Goal: Task Accomplishment & Management: Manage account settings

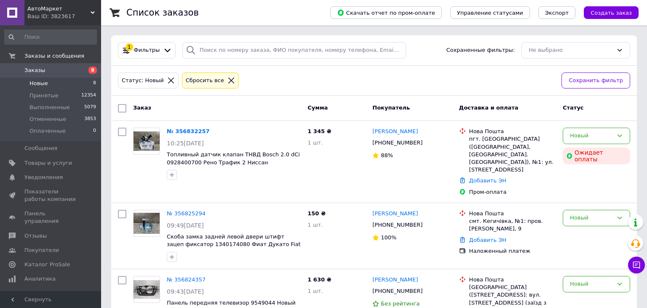
click at [49, 72] on span "Заказы" at bounding box center [50, 71] width 53 height 8
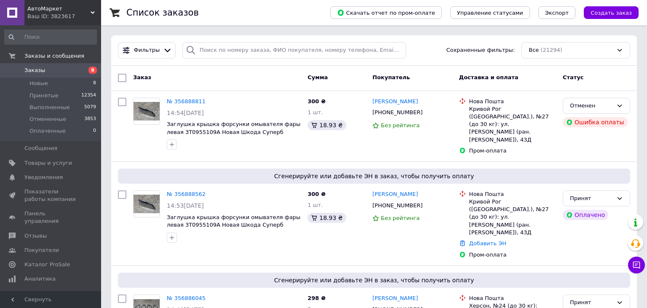
click at [44, 67] on span "Заказы" at bounding box center [50, 71] width 53 height 8
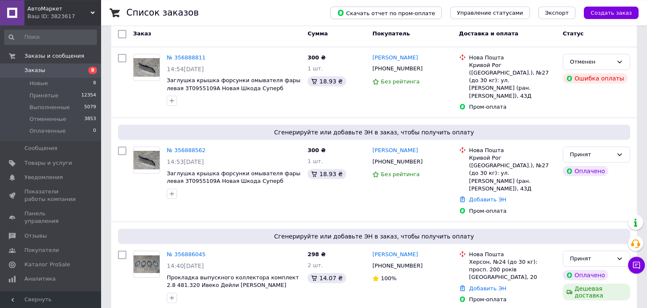
scroll to position [44, 0]
click at [44, 68] on span "Заказы" at bounding box center [50, 71] width 53 height 8
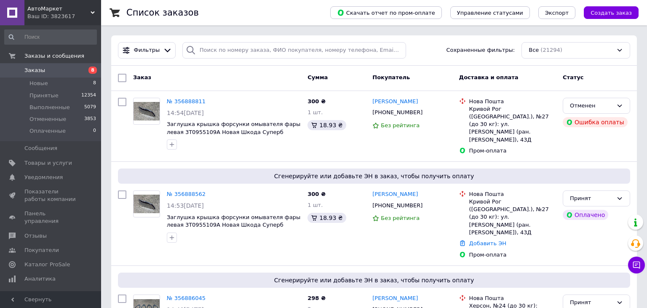
click at [40, 69] on span "Заказы" at bounding box center [34, 71] width 21 height 8
click at [45, 67] on span "Заказы" at bounding box center [50, 71] width 53 height 8
click at [48, 65] on link "Заказы 8" at bounding box center [50, 70] width 101 height 14
click at [45, 66] on link "Заказы 8" at bounding box center [50, 70] width 101 height 14
click at [45, 84] on span "Новые" at bounding box center [38, 84] width 19 height 8
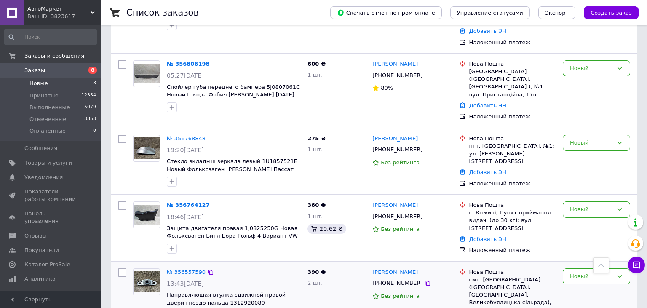
scroll to position [288, 0]
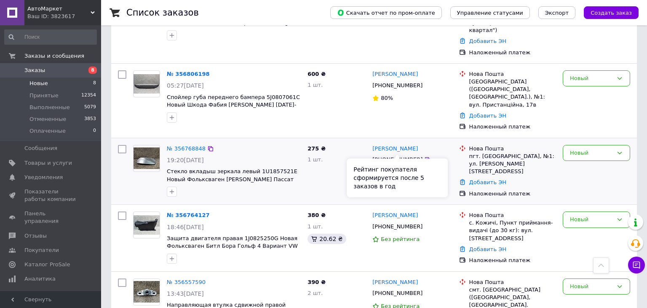
click at [395, 154] on div "[PHONE_NUMBER]" at bounding box center [397, 159] width 53 height 11
click at [395, 154] on div "+380933957822" at bounding box center [397, 159] width 53 height 11
copy div "380933957822"
click at [43, 67] on span "Заказы" at bounding box center [50, 71] width 53 height 8
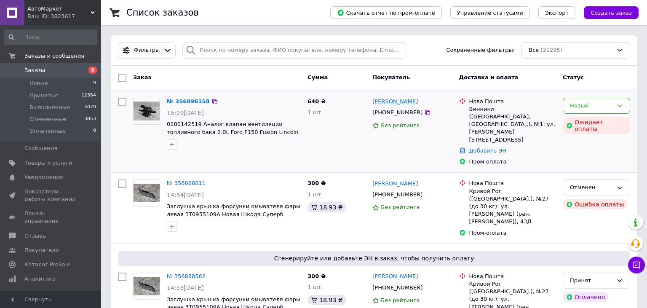
click at [400, 103] on link "[PERSON_NAME]" at bounding box center [394, 102] width 45 height 8
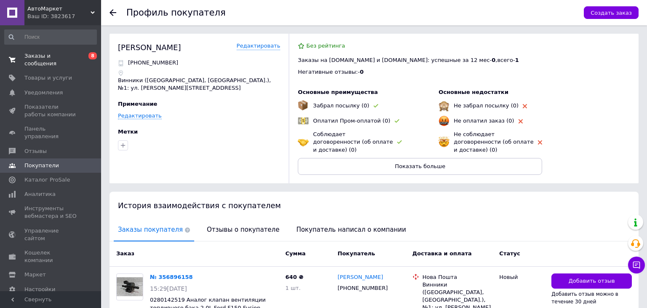
click at [49, 55] on span "Заказы и сообщения" at bounding box center [50, 59] width 53 height 15
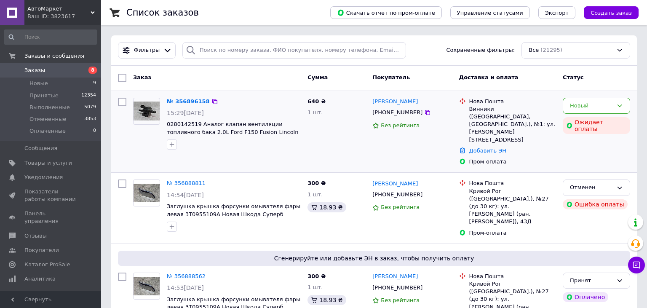
click at [397, 114] on div "[PHONE_NUMBER]" at bounding box center [397, 112] width 53 height 11
copy div "380679265444"
click at [429, 307] on div "Олександр Кудряшов +380974995852 Без рейтинга" at bounding box center [412, 306] width 86 height 75
click at [357, 141] on div "640 ₴ 1 шт." at bounding box center [336, 131] width 65 height 75
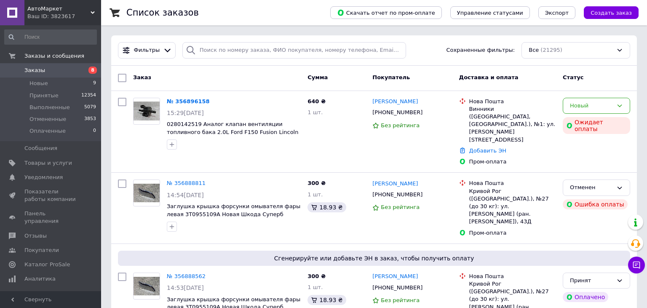
click at [44, 68] on span "Заказы" at bounding box center [50, 71] width 53 height 8
click at [387, 189] on div "[PHONE_NUMBER]" at bounding box center [397, 194] width 53 height 11
click at [396, 111] on div "[PHONE_NUMBER]" at bounding box center [397, 112] width 53 height 11
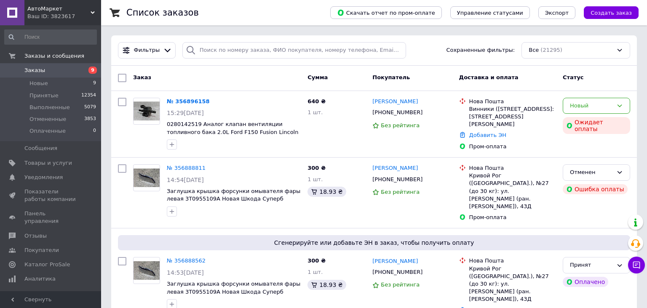
click at [44, 67] on span "Заказы" at bounding box center [50, 71] width 53 height 8
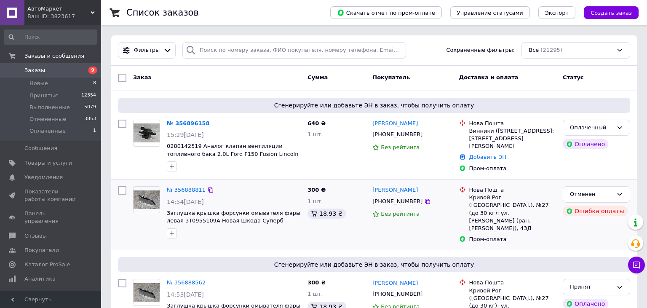
scroll to position [44, 0]
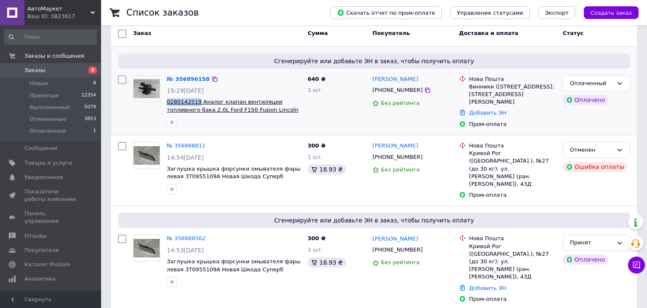
drag, startPoint x: 165, startPoint y: 100, endPoint x: 196, endPoint y: 99, distance: 30.3
click at [196, 99] on div "№ 356896158 15:29, 12.08.2025 0280142519 Аналог клапан вентиляции топливного ба…" at bounding box center [233, 101] width 141 height 59
copy span "0280142519"
click at [163, 104] on div at bounding box center [147, 101] width 34 height 59
drag, startPoint x: 165, startPoint y: 100, endPoint x: 179, endPoint y: 107, distance: 15.4
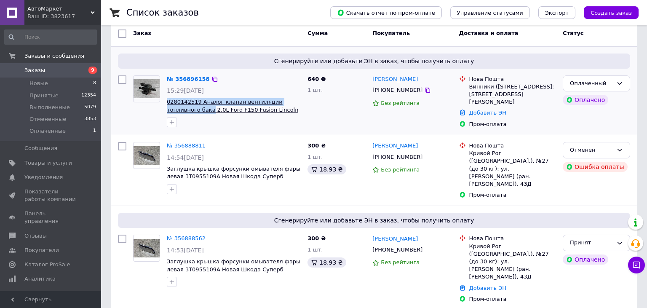
click at [179, 107] on div "№ 356896158 15:29, 12.08.2025 0280142519 Аналог клапан вентиляции топливного ба…" at bounding box center [233, 101] width 141 height 59
copy span "0280142519 Аналог клапан вентиляции топливного бака"
click at [484, 100] on div "Винники ([STREET_ADDRESS]: [STREET_ADDRESS][PERSON_NAME]" at bounding box center [512, 94] width 87 height 23
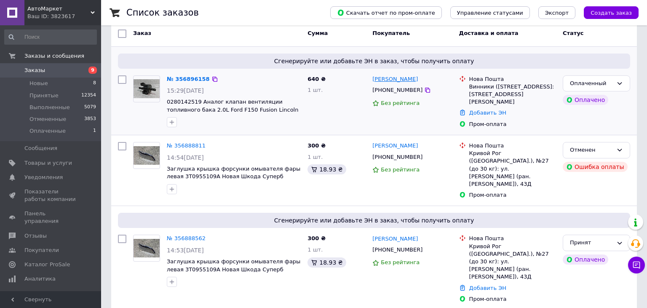
drag, startPoint x: 422, startPoint y: 81, endPoint x: 376, endPoint y: 80, distance: 45.5
click at [370, 80] on div "Андрій Демкович +380679265444 Без рейтинга" at bounding box center [412, 102] width 86 height 60
copy link "[PERSON_NAME]"
click at [405, 97] on div "Андрій Демкович +380679265444 Без рейтинга" at bounding box center [412, 102] width 86 height 60
click at [400, 88] on div "+380679265444" at bounding box center [397, 90] width 53 height 11
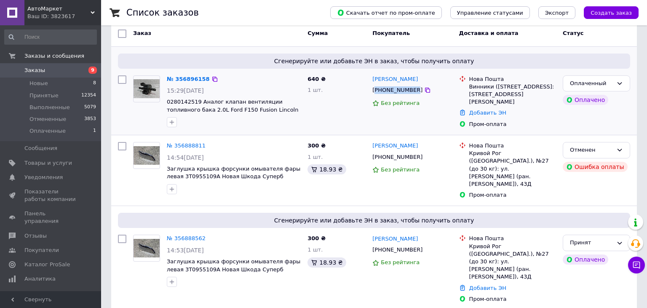
click at [400, 88] on div "+380679265444" at bounding box center [397, 90] width 53 height 11
copy div "380679265444"
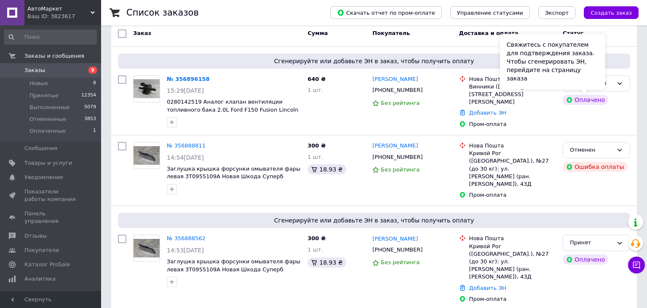
click at [604, 84] on div "Свяжитесь с покупателем для подтверждения заказа. Чтобы сгенерировать ЭН, перей…" at bounding box center [552, 62] width 105 height 56
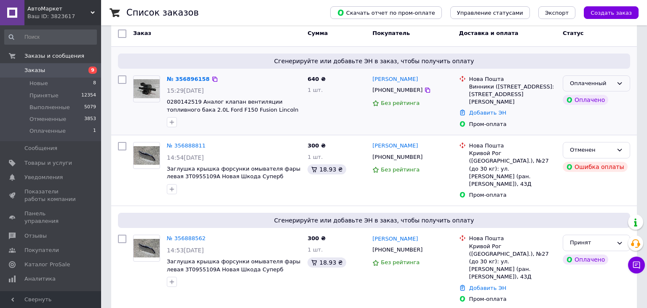
click at [617, 84] on icon at bounding box center [619, 83] width 7 height 7
click at [585, 102] on li "Принят" at bounding box center [596, 101] width 67 height 16
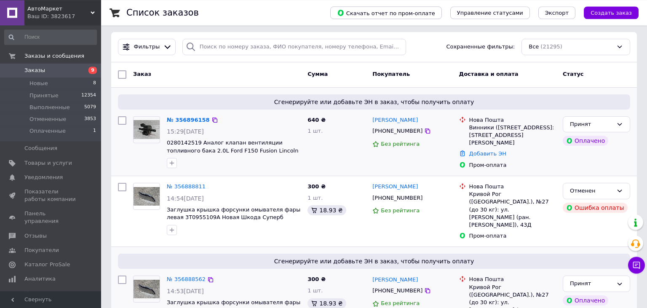
scroll to position [0, 0]
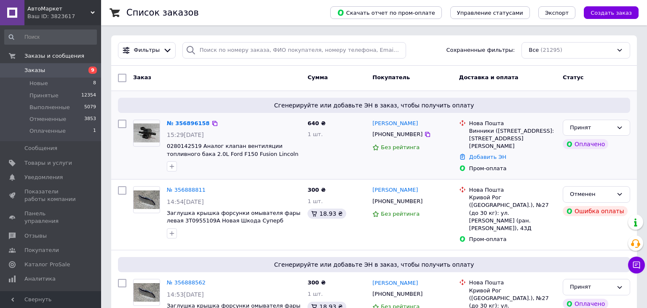
click at [46, 67] on span "Заказы" at bounding box center [50, 71] width 53 height 8
click at [47, 65] on link "Заказы 9" at bounding box center [50, 70] width 101 height 14
click at [45, 67] on span "Заказы" at bounding box center [50, 71] width 53 height 8
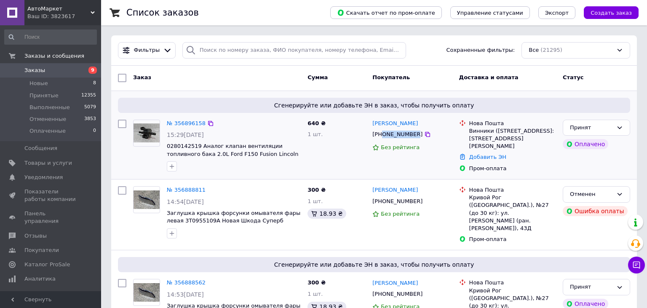
drag, startPoint x: 410, startPoint y: 134, endPoint x: 382, endPoint y: 133, distance: 28.2
click at [382, 133] on div "+380679265444" at bounding box center [397, 134] width 53 height 11
click at [390, 136] on div "+380679265444" at bounding box center [397, 134] width 53 height 11
drag, startPoint x: 411, startPoint y: 136, endPoint x: 383, endPoint y: 136, distance: 28.2
click at [383, 136] on div "+380679265444" at bounding box center [397, 134] width 53 height 11
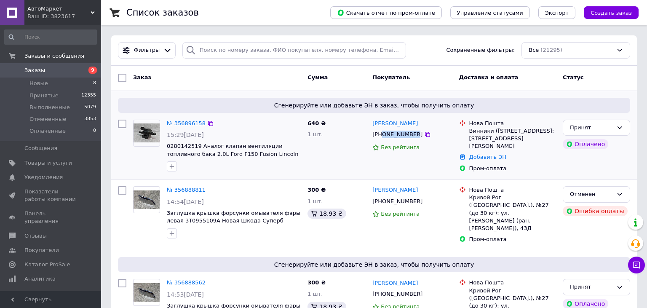
click at [384, 136] on div "+380679265444" at bounding box center [397, 134] width 53 height 11
drag, startPoint x: 383, startPoint y: 136, endPoint x: 411, endPoint y: 136, distance: 28.2
click at [411, 136] on div "+380679265444" at bounding box center [397, 134] width 53 height 11
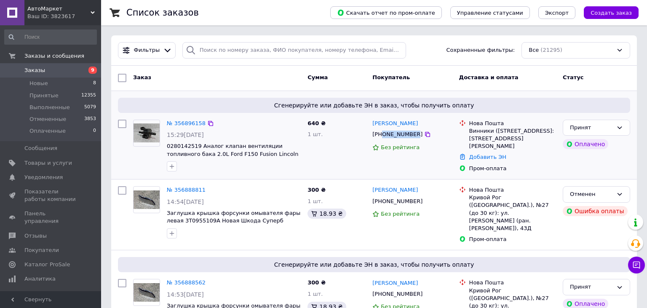
drag, startPoint x: 410, startPoint y: 136, endPoint x: 383, endPoint y: 134, distance: 27.4
click at [383, 134] on div "+380679265444" at bounding box center [397, 134] width 53 height 11
click at [367, 134] on div "640 ₴ 1 шт." at bounding box center [336, 146] width 65 height 60
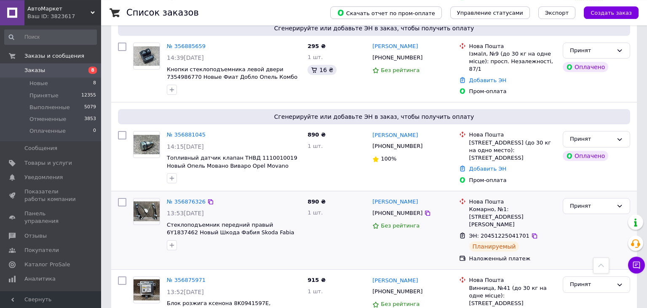
scroll to position [311, 0]
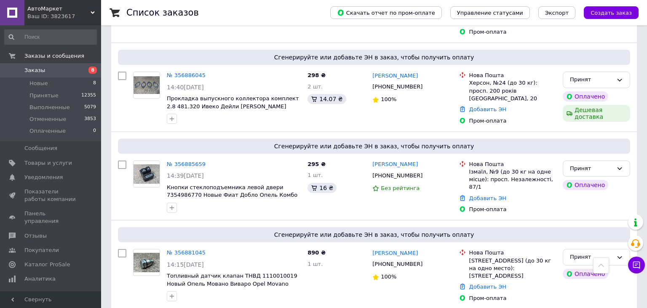
click at [39, 69] on span "Заказы" at bounding box center [34, 71] width 21 height 8
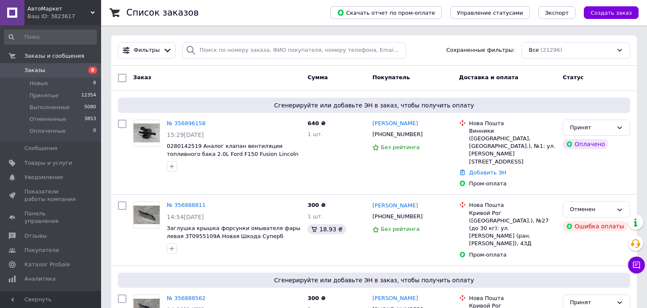
click at [44, 66] on link "Заказы 8" at bounding box center [50, 70] width 101 height 14
click at [45, 67] on span "Заказы" at bounding box center [50, 71] width 53 height 8
click at [45, 66] on link "Заказы 8" at bounding box center [50, 70] width 101 height 14
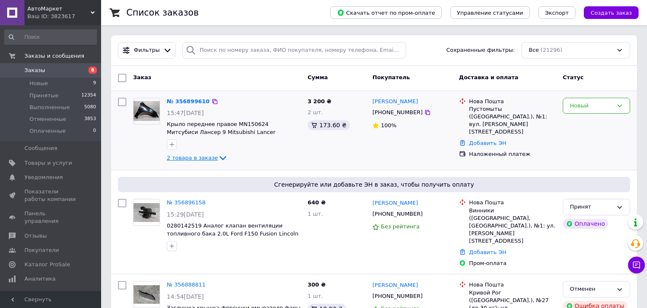
click at [197, 157] on span "2 товара в заказе" at bounding box center [192, 158] width 51 height 6
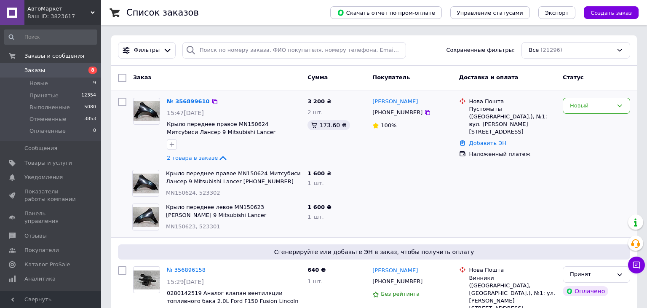
scroll to position [44, 0]
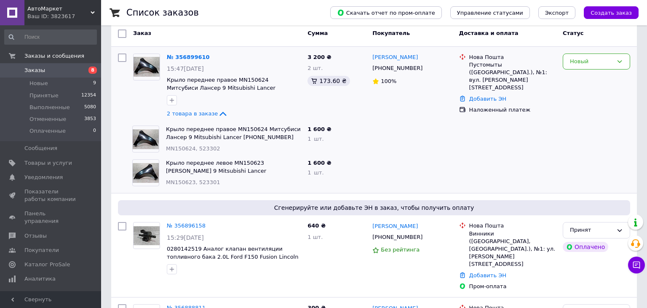
click at [200, 149] on span "MN150624, 523302" at bounding box center [193, 148] width 54 height 6
copy span "523302"
click at [196, 181] on span "MN150623, 523301" at bounding box center [193, 182] width 54 height 6
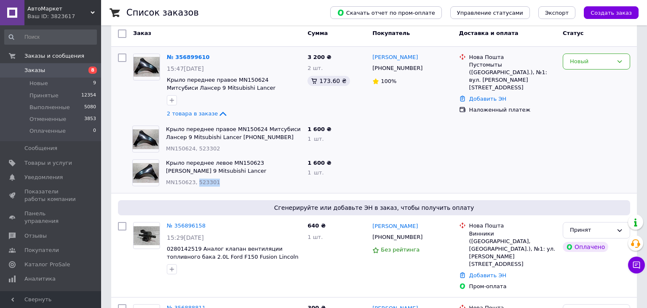
copy span "523301"
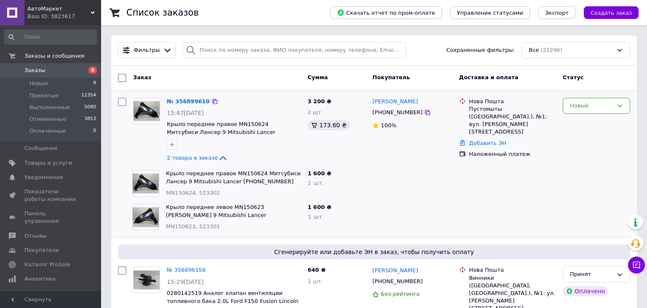
click at [400, 112] on div "[PHONE_NUMBER]" at bounding box center [397, 112] width 53 height 11
copy div "380508519486"
click at [45, 67] on link "Заказы 8" at bounding box center [50, 70] width 101 height 14
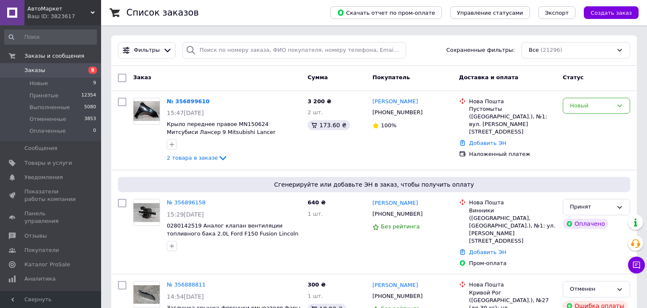
click at [45, 67] on span "Заказы" at bounding box center [50, 71] width 53 height 8
click at [186, 155] on span "2 товара в заказе" at bounding box center [192, 158] width 51 height 6
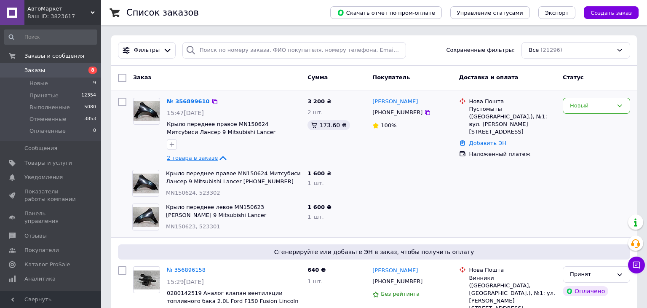
click at [220, 157] on icon at bounding box center [223, 158] width 7 height 4
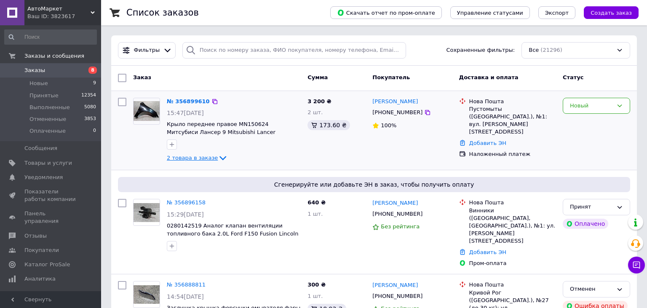
click at [218, 157] on icon at bounding box center [223, 158] width 10 height 10
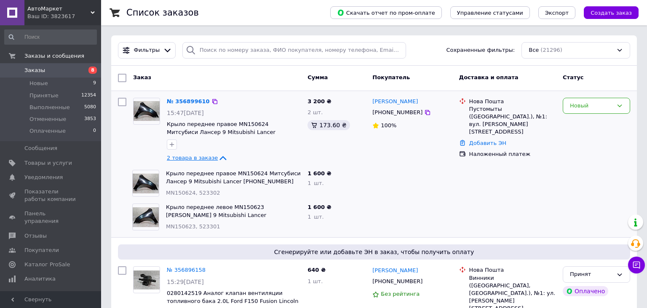
click at [220, 157] on icon at bounding box center [223, 158] width 7 height 4
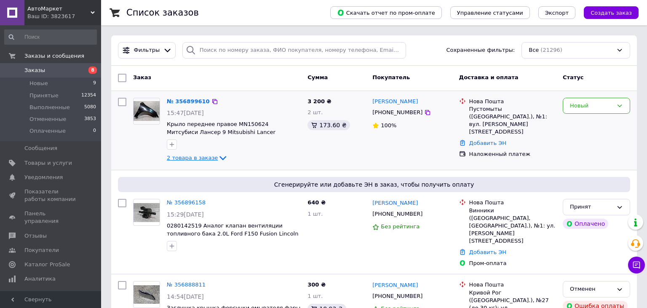
click at [218, 157] on icon at bounding box center [223, 158] width 10 height 10
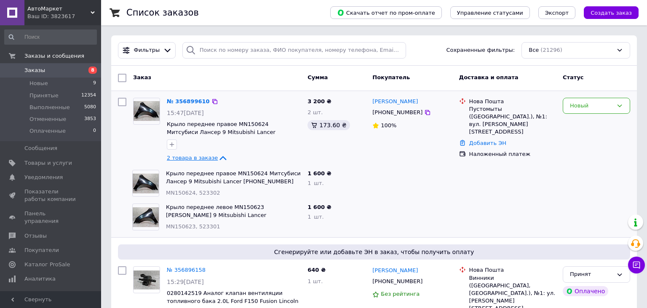
click at [220, 157] on icon at bounding box center [223, 158] width 7 height 4
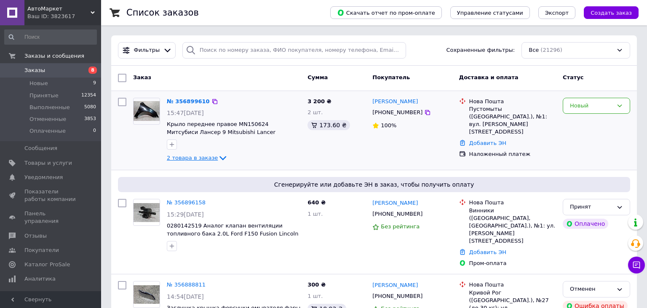
click at [218, 157] on icon at bounding box center [223, 158] width 10 height 10
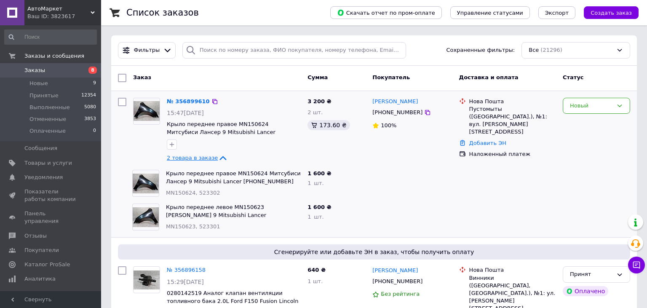
click at [43, 70] on span "Заказы" at bounding box center [50, 71] width 53 height 8
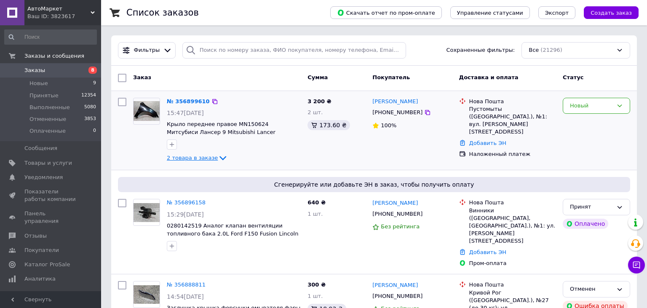
click at [218, 156] on icon at bounding box center [223, 158] width 10 height 10
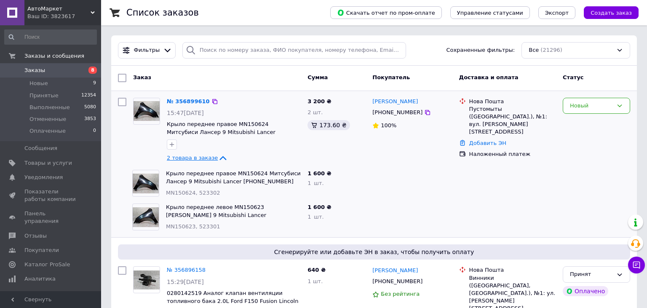
click at [220, 156] on icon at bounding box center [223, 158] width 7 height 4
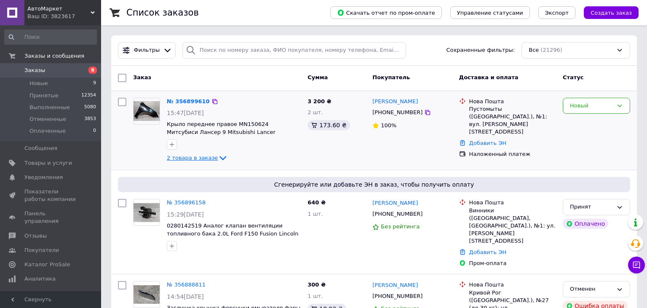
click at [218, 156] on icon at bounding box center [223, 158] width 10 height 10
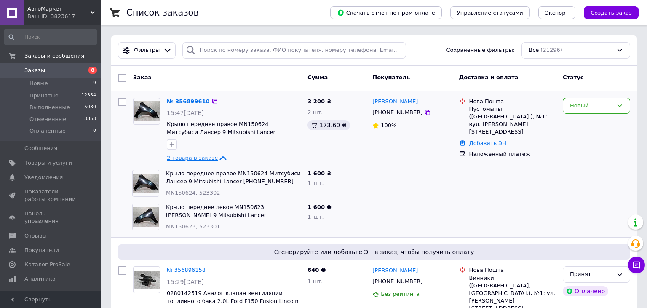
click at [220, 156] on icon at bounding box center [223, 158] width 7 height 4
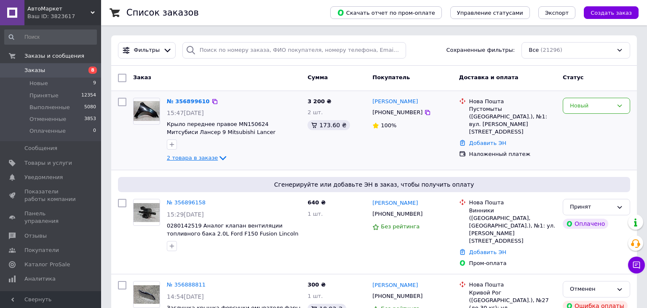
click at [218, 156] on icon at bounding box center [223, 158] width 10 height 10
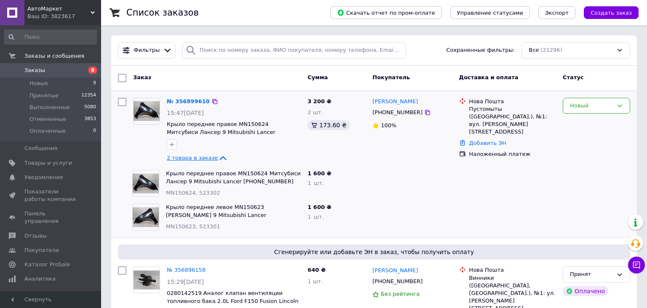
click at [44, 66] on link "Заказы 8" at bounding box center [50, 70] width 101 height 14
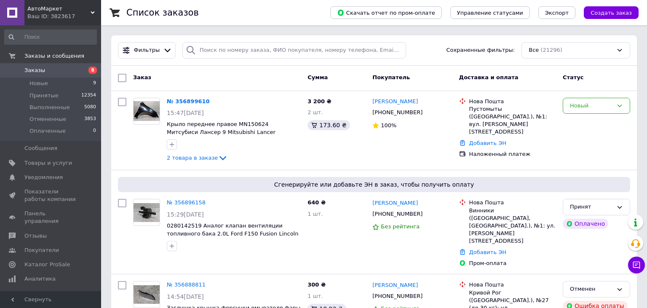
click at [47, 66] on link "Заказы 8" at bounding box center [50, 70] width 101 height 14
click at [36, 72] on span "Заказы" at bounding box center [34, 71] width 21 height 8
click at [203, 159] on span "2 товара в заказе" at bounding box center [192, 158] width 51 height 6
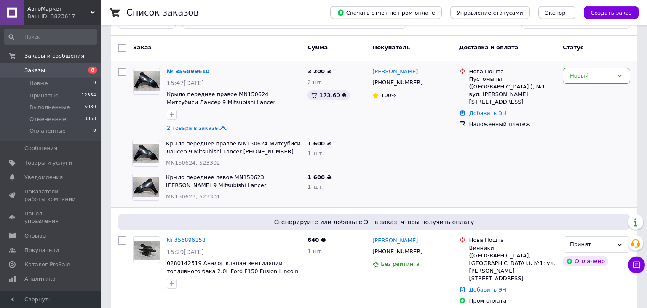
scroll to position [44, 0]
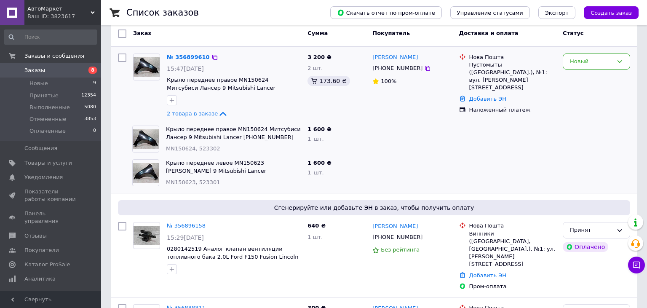
click at [396, 69] on div "[PHONE_NUMBER]" at bounding box center [397, 68] width 53 height 11
copy div "380508519486"
click at [490, 67] on div "Пустомыты ([GEOGRAPHIC_DATA].), №1: вул. [PERSON_NAME][STREET_ADDRESS]" at bounding box center [512, 76] width 87 height 31
drag, startPoint x: 490, startPoint y: 67, endPoint x: 485, endPoint y: 67, distance: 5.1
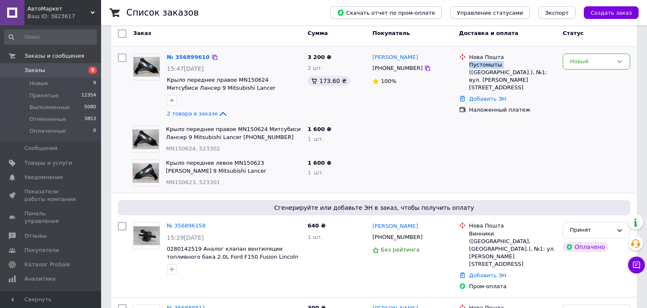
click at [485, 67] on div "Пустомыты ([GEOGRAPHIC_DATA].), №1: вул. [PERSON_NAME][STREET_ADDRESS]" at bounding box center [512, 76] width 87 height 31
copy div "Пустомыты"
click at [477, 65] on div "Пустомыты ([GEOGRAPHIC_DATA].), №1: вул. [PERSON_NAME][STREET_ADDRESS]" at bounding box center [512, 76] width 87 height 31
copy div "Пустомыты"
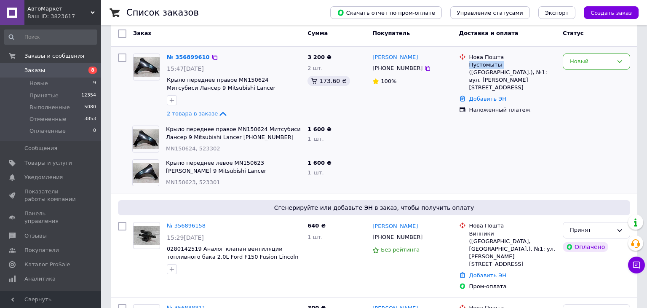
click at [484, 65] on div "Пустомыты ([GEOGRAPHIC_DATA].), №1: вул. [PERSON_NAME][STREET_ADDRESS]" at bounding box center [512, 76] width 87 height 31
copy div "Пустомыты"
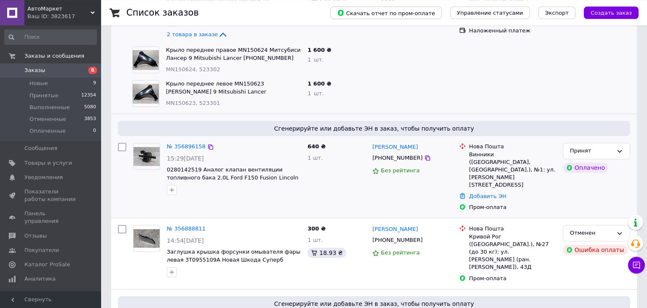
scroll to position [0, 0]
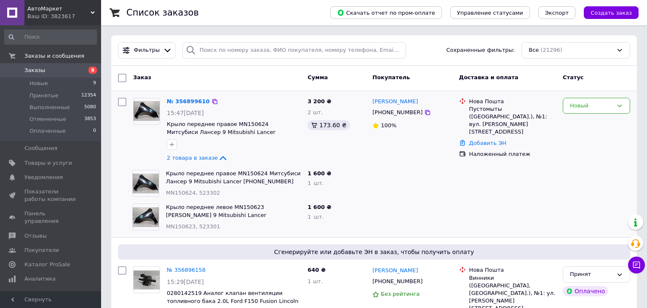
click at [395, 109] on div "[PHONE_NUMBER]" at bounding box center [397, 112] width 53 height 11
click at [397, 114] on div "[PHONE_NUMBER]" at bounding box center [397, 112] width 53 height 11
copy div "380508519486"
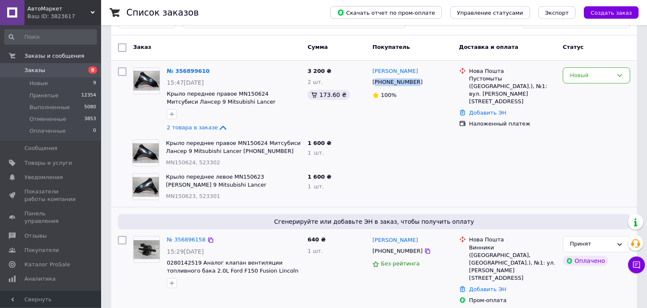
scroll to position [44, 0]
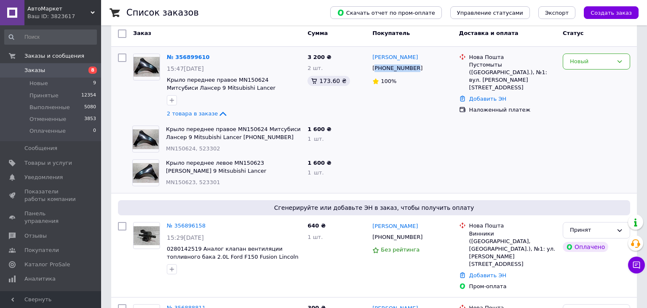
click at [42, 67] on span "Заказы" at bounding box center [50, 71] width 53 height 8
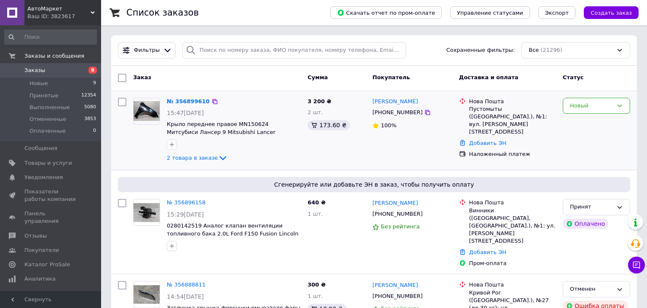
click at [493, 110] on div "Пустомыты ([GEOGRAPHIC_DATA].), №1: вул. [PERSON_NAME][STREET_ADDRESS]" at bounding box center [512, 120] width 87 height 31
click at [186, 155] on span "2 товара в заказе" at bounding box center [192, 158] width 51 height 6
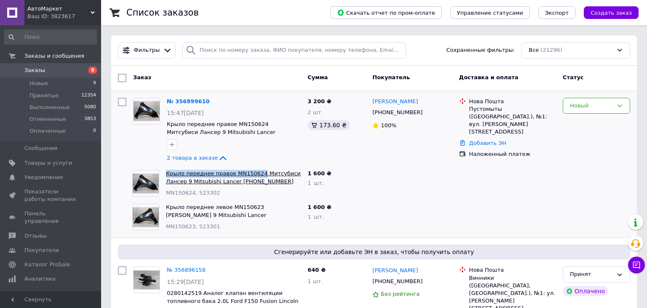
drag, startPoint x: 165, startPoint y: 168, endPoint x: 255, endPoint y: 174, distance: 90.7
click at [255, 174] on div "Крыло переднее правое MN150624 Митсубиси Лансер 9 Mitsubishi Lancer 9 2004-2008…" at bounding box center [233, 183] width 141 height 34
copy link "Крыло переднее правое MN150624"
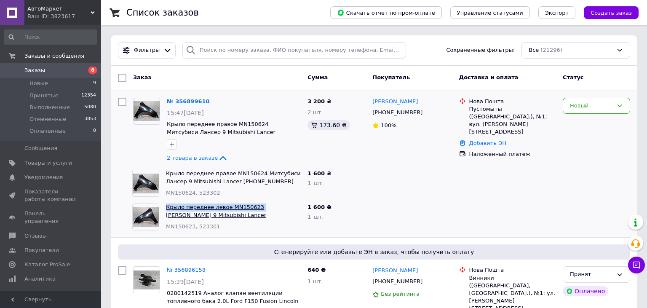
drag, startPoint x: 166, startPoint y: 203, endPoint x: 253, endPoint y: 211, distance: 87.9
click at [253, 211] on div "Крыло переднее левое MN150623 Митсубиси Лансер 9 Mitsubishi Lancer 9 2004-2008 …" at bounding box center [233, 217] width 141 height 34
drag, startPoint x: 421, startPoint y: 99, endPoint x: 375, endPoint y: 100, distance: 45.9
click at [374, 100] on div "[PERSON_NAME]" at bounding box center [411, 102] width 81 height 10
click at [397, 114] on div "[PHONE_NUMBER]" at bounding box center [397, 112] width 53 height 11
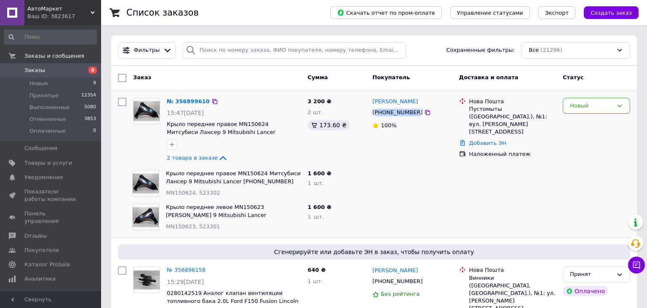
click at [397, 114] on div "[PHONE_NUMBER]" at bounding box center [397, 112] width 53 height 11
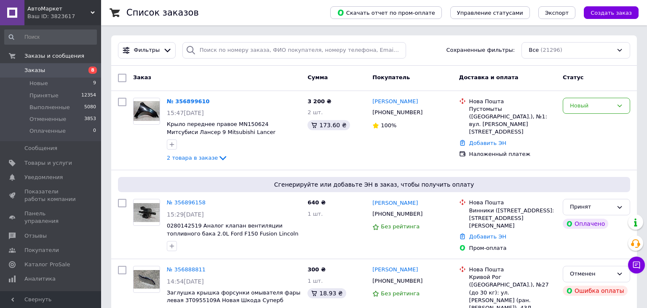
click at [45, 67] on span "Заказы" at bounding box center [50, 71] width 53 height 8
drag, startPoint x: 601, startPoint y: 97, endPoint x: 601, endPoint y: 102, distance: 5.1
click at [601, 99] on div "Новый" at bounding box center [596, 130] width 74 height 72
click at [598, 105] on div "Новый" at bounding box center [591, 105] width 43 height 9
click at [575, 121] on li "Принят" at bounding box center [596, 123] width 67 height 16
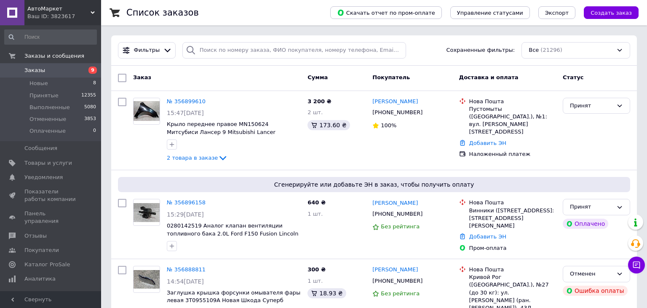
click at [51, 67] on span "Заказы" at bounding box center [50, 71] width 53 height 8
click at [46, 67] on span "Заказы" at bounding box center [50, 71] width 53 height 8
drag, startPoint x: 45, startPoint y: 67, endPoint x: 314, endPoint y: 111, distance: 273.1
click at [45, 67] on span "Заказы" at bounding box center [50, 71] width 53 height 8
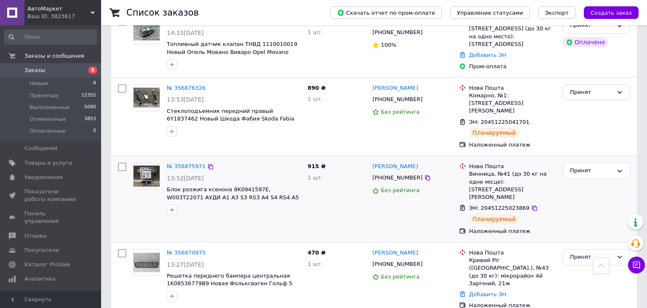
scroll to position [533, 0]
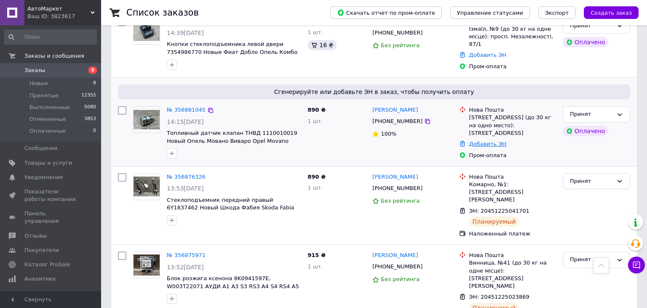
click at [481, 141] on link "Добавить ЭН" at bounding box center [487, 144] width 37 height 6
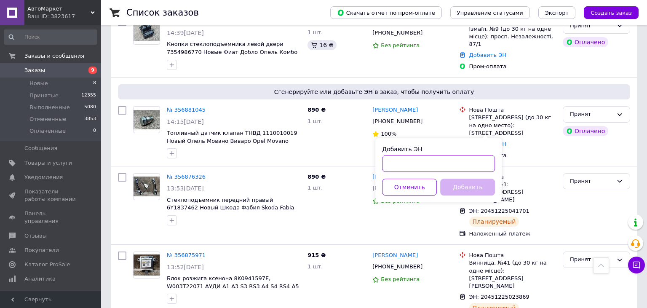
paste input "20451225208046"
type input "20451225208046"
click at [452, 184] on button "Добавить" at bounding box center [467, 187] width 55 height 17
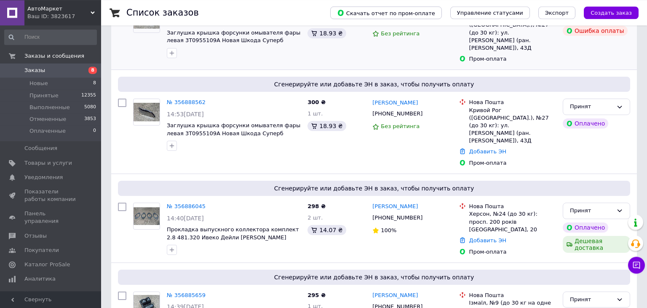
scroll to position [267, 0]
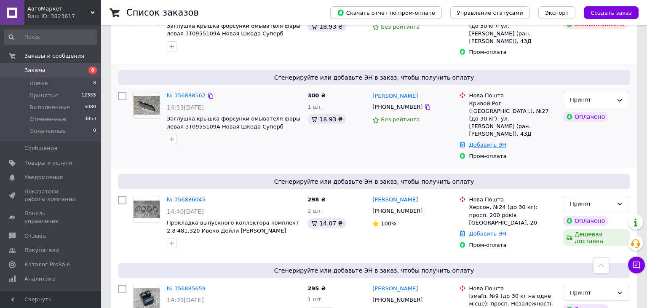
click at [491, 141] on link "Добавить ЭН" at bounding box center [487, 144] width 37 height 6
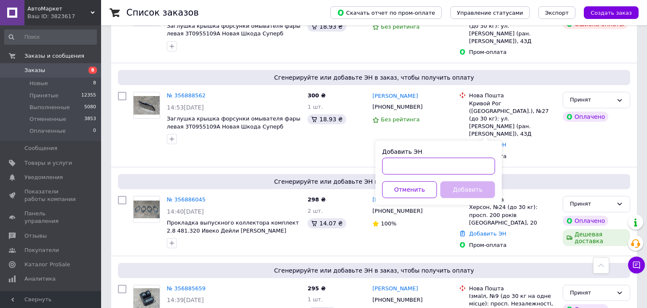
paste input "20451225212922"
type input "20451225212922"
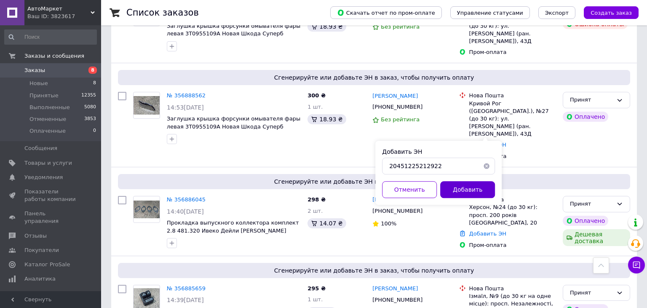
click at [457, 188] on button "Добавить" at bounding box center [467, 189] width 55 height 17
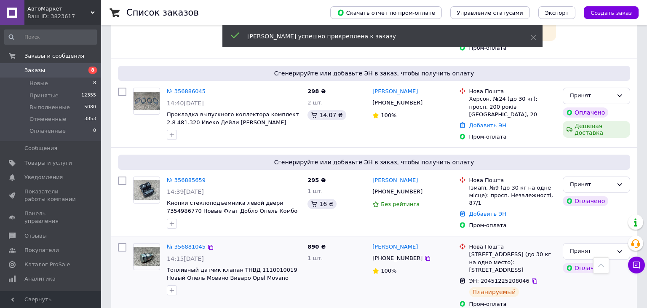
scroll to position [400, 0]
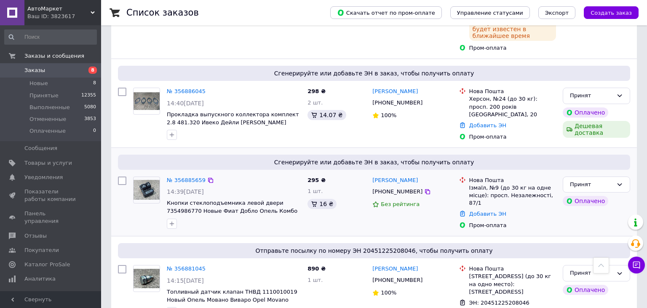
click at [398, 186] on div "[PHONE_NUMBER]" at bounding box center [397, 191] width 53 height 11
copy div "380968168948"
click at [488, 211] on link "Добавить ЭН" at bounding box center [487, 214] width 37 height 6
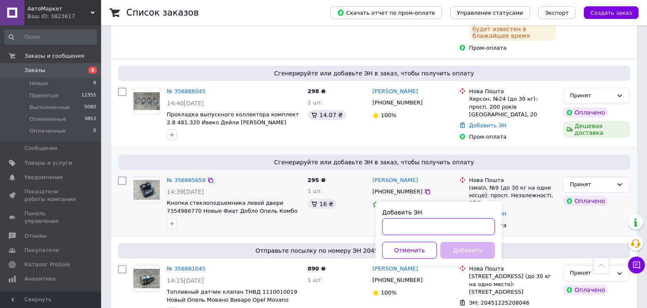
paste input "20451225210483"
type input "20451225210483"
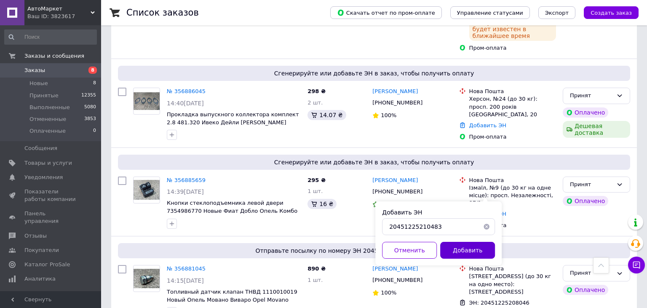
click at [476, 243] on button "Добавить" at bounding box center [467, 250] width 55 height 17
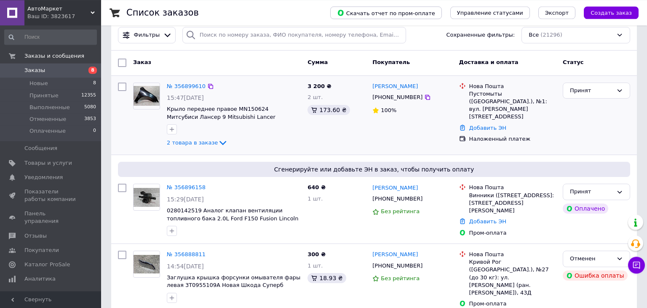
scroll to position [0, 0]
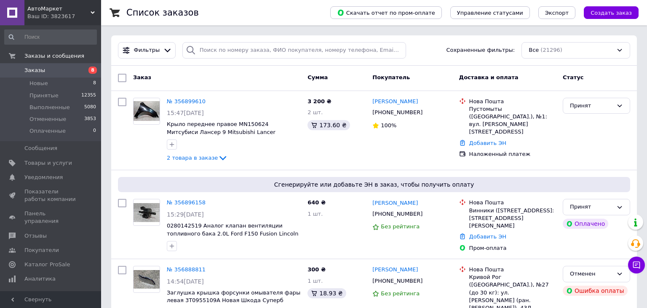
click at [44, 70] on span "Заказы" at bounding box center [50, 71] width 53 height 8
click at [43, 69] on span "Заказы" at bounding box center [50, 71] width 53 height 8
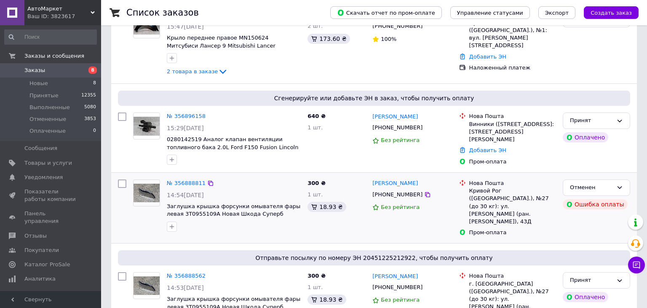
scroll to position [89, 0]
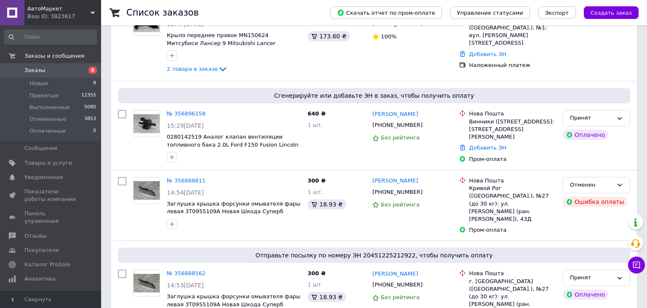
click at [36, 72] on span "Заказы" at bounding box center [34, 71] width 21 height 8
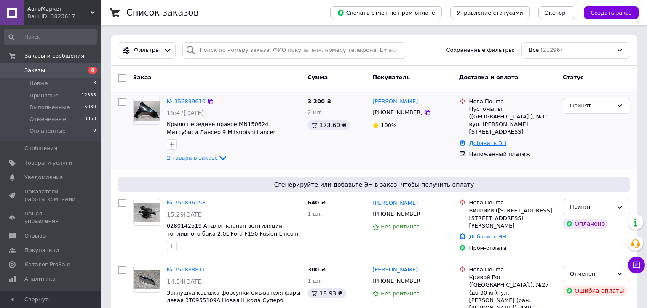
click at [498, 140] on link "Добавить ЭН" at bounding box center [487, 143] width 37 height 6
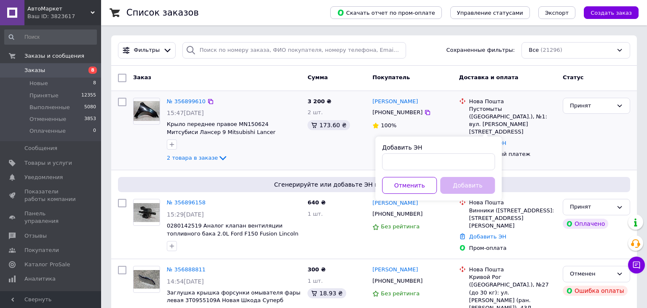
click at [314, 150] on div "3 200 ₴ 2 шт. 173.60 ₴" at bounding box center [336, 130] width 65 height 72
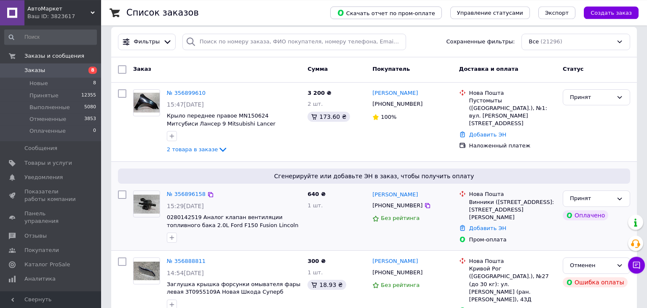
scroll to position [44, 0]
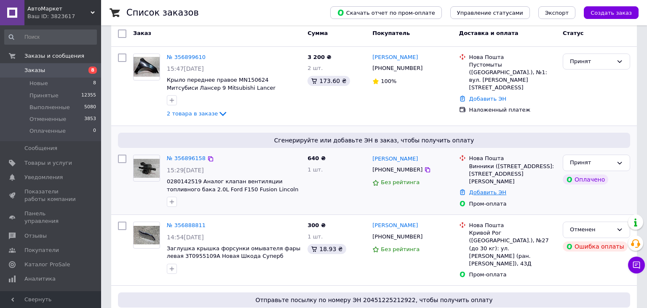
click at [494, 192] on link "Добавить ЭН" at bounding box center [487, 192] width 37 height 6
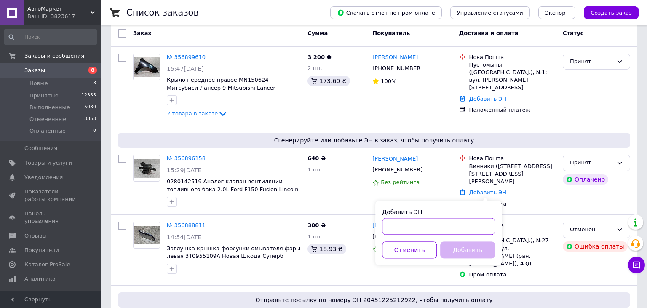
paste input "20451225218524"
type input "20451225218524"
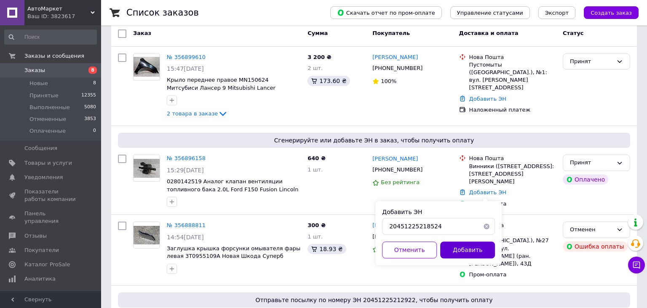
click at [474, 244] on button "Добавить" at bounding box center [467, 249] width 55 height 17
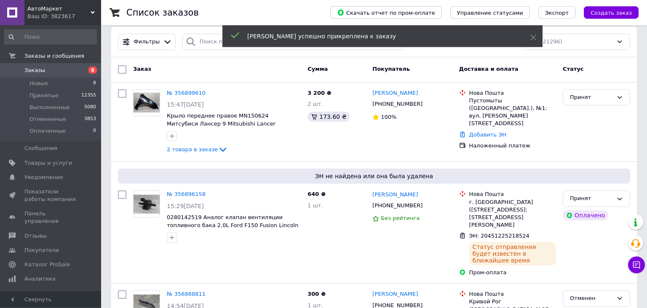
scroll to position [0, 0]
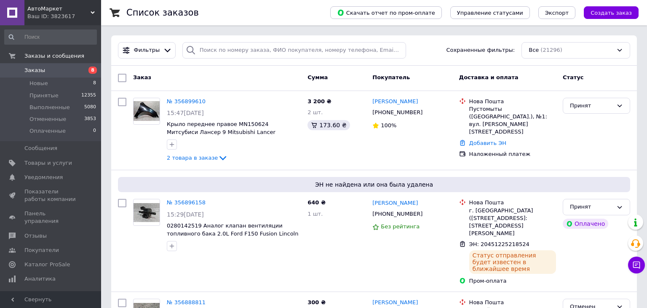
click at [45, 66] on link "Заказы 8" at bounding box center [50, 70] width 101 height 14
click at [397, 109] on div "+380508519486" at bounding box center [397, 112] width 53 height 11
click at [361, 125] on div "173.60 ₴" at bounding box center [336, 125] width 58 height 10
click at [396, 112] on div "+380508519486" at bounding box center [397, 112] width 53 height 11
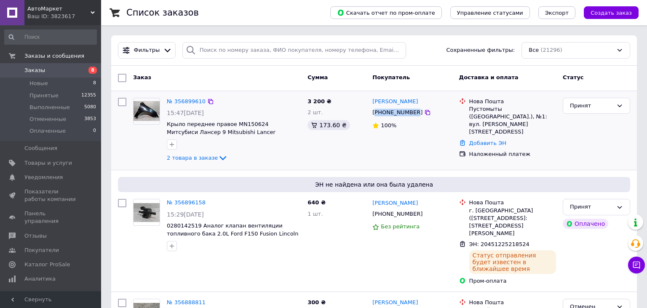
click at [396, 112] on div "+380508519486" at bounding box center [397, 112] width 53 height 11
click at [355, 113] on div "2 шт." at bounding box center [336, 113] width 58 height 8
click at [397, 113] on div "+380508519486" at bounding box center [397, 112] width 53 height 11
drag, startPoint x: 344, startPoint y: 114, endPoint x: 357, endPoint y: 114, distance: 13.1
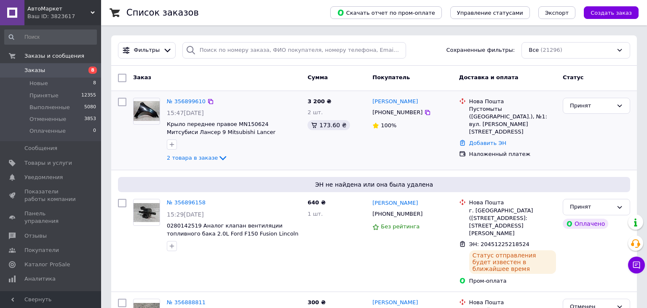
click at [344, 114] on div "2 шт." at bounding box center [336, 113] width 58 height 8
click at [398, 114] on div "+380508519486" at bounding box center [397, 112] width 53 height 11
click at [347, 114] on div "2 шт." at bounding box center [336, 113] width 58 height 8
click at [393, 113] on div "+380508519486" at bounding box center [397, 112] width 53 height 11
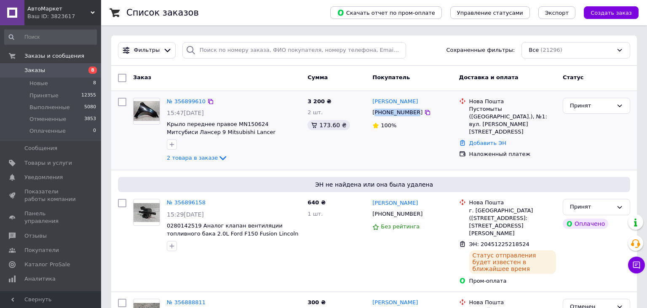
click at [393, 113] on div "+380508519486" at bounding box center [397, 112] width 53 height 11
click at [397, 113] on div "+380508519486" at bounding box center [397, 112] width 53 height 11
click at [350, 112] on div "2 шт." at bounding box center [336, 113] width 58 height 8
click at [399, 112] on div "+380508519486" at bounding box center [397, 112] width 53 height 11
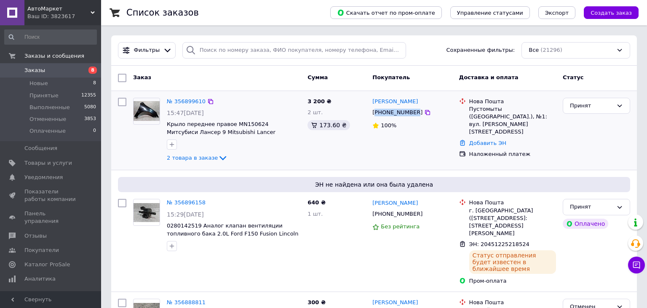
click at [399, 112] on div "+380508519486" at bounding box center [397, 112] width 53 height 11
click at [403, 112] on div "+380508519486" at bounding box center [397, 112] width 53 height 11
click at [400, 112] on div "+380508519486" at bounding box center [397, 112] width 53 height 11
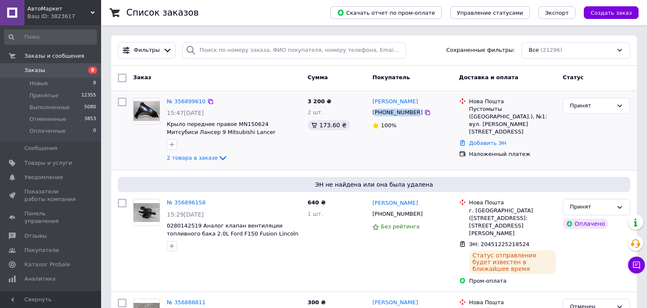
click at [396, 113] on div "+380508519486" at bounding box center [397, 112] width 53 height 11
click at [357, 112] on div "2 шт." at bounding box center [336, 113] width 58 height 8
click at [42, 68] on span "Заказы" at bounding box center [34, 71] width 21 height 8
click at [43, 68] on span "Заказы" at bounding box center [50, 71] width 53 height 8
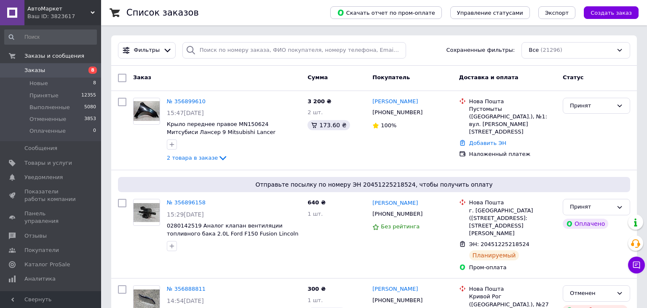
click at [45, 65] on link "Заказы 8" at bounding box center [50, 70] width 101 height 14
click at [47, 67] on span "Заказы" at bounding box center [50, 71] width 53 height 8
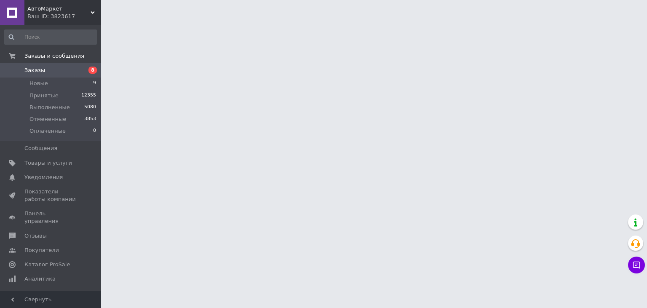
click at [45, 67] on span "Заказы" at bounding box center [50, 71] width 53 height 8
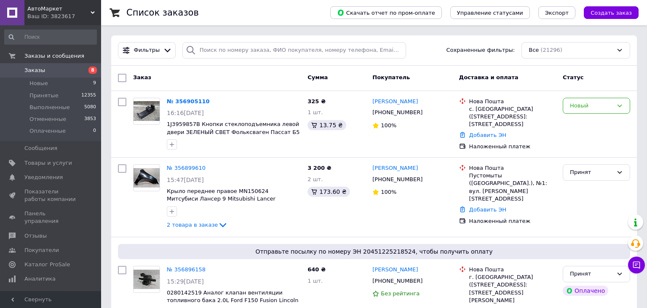
click at [42, 66] on link "Заказы 8" at bounding box center [50, 70] width 101 height 14
click at [389, 115] on div "+380974064450" at bounding box center [397, 112] width 53 height 11
copy div "380974064450"
click at [513, 111] on div "с. Белая (Тернопольская обл., Тернопольский р-н.), №1: ул. Мазепы, 26" at bounding box center [512, 116] width 87 height 23
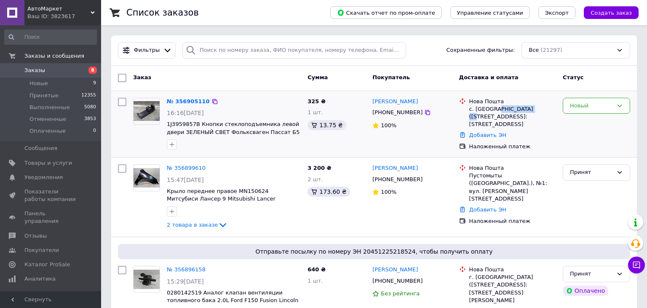
click at [513, 111] on div "с. Белая (Тернопольская обл., Тернопольский р-н.), №1: ул. Мазепы, 26" at bounding box center [512, 116] width 87 height 23
copy div "Тернопольская"
click at [477, 112] on div "с. Белая (Тернопольская обл., Тернопольский р-н.), №1: ул. Мазепы, 26" at bounding box center [512, 116] width 87 height 23
click at [394, 112] on div "+380974064450" at bounding box center [397, 112] width 53 height 11
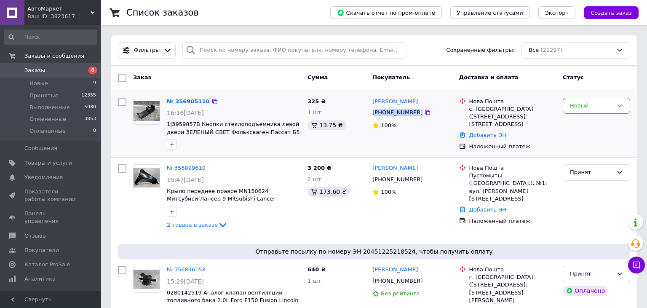
click at [394, 112] on div "+380974064450" at bounding box center [397, 112] width 53 height 11
copy div "380974064450"
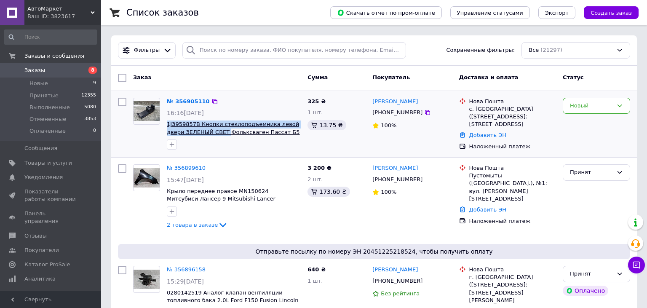
drag, startPoint x: 166, startPoint y: 124, endPoint x: 206, endPoint y: 134, distance: 41.7
click at [206, 134] on div "№ 356905110 16:16, 12.08.2025 1J3959857B Кнопки стеклоподъемника левой двери ЗЕ…" at bounding box center [233, 123] width 141 height 59
copy span "1J3959857B Кнопки стеклоподъемника левой двери ЗЕЛЕНЫЙ СВЕТ"
click at [402, 113] on div "+380974064450" at bounding box center [397, 112] width 53 height 11
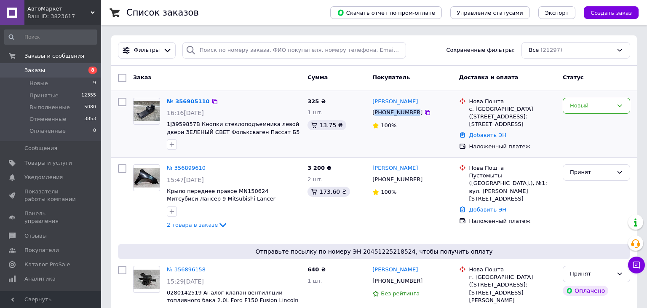
click at [402, 113] on div "+380974064450" at bounding box center [397, 112] width 53 height 11
copy div "380974064450"
click at [49, 67] on span "Заказы" at bounding box center [50, 71] width 53 height 8
click at [37, 67] on span "Заказы" at bounding box center [34, 71] width 21 height 8
click at [43, 70] on span "Заказы" at bounding box center [50, 71] width 53 height 8
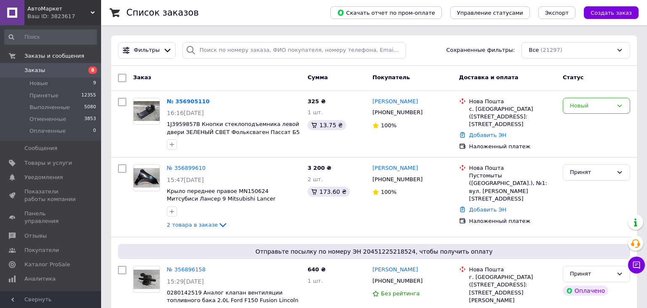
click at [39, 67] on span "Заказы" at bounding box center [34, 71] width 21 height 8
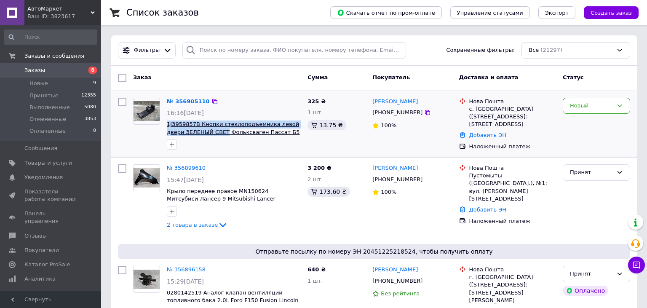
drag, startPoint x: 168, startPoint y: 120, endPoint x: 205, endPoint y: 132, distance: 39.4
click at [205, 132] on div "№ 356905110 16:16, 12.08.2025 1J3959857B Кнопки стеклоподъемника левой двери ЗЕ…" at bounding box center [233, 123] width 141 height 59
copy span "1J3959857B Кнопки стеклоподъемника левой двери ЗЕЛЕНЫЙ СВЕТ"
click at [494, 112] on div "с. Белая (Тернопольская обл., Тернопольский р-н.), №1: ул. Мазепы, 26" at bounding box center [512, 116] width 87 height 23
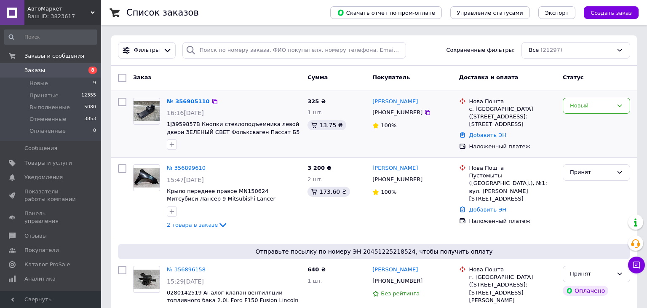
click at [494, 112] on div "с. Белая (Тернопольская обл., Тернопольский р-н.), №1: ул. Мазепы, 26" at bounding box center [512, 116] width 87 height 23
drag, startPoint x: 410, startPoint y: 102, endPoint x: 372, endPoint y: 101, distance: 38.3
click at [372, 101] on div "Микола Стецик" at bounding box center [411, 102] width 81 height 10
copy link "Микола Стецик"
click at [397, 113] on div "+380974064450" at bounding box center [397, 112] width 53 height 11
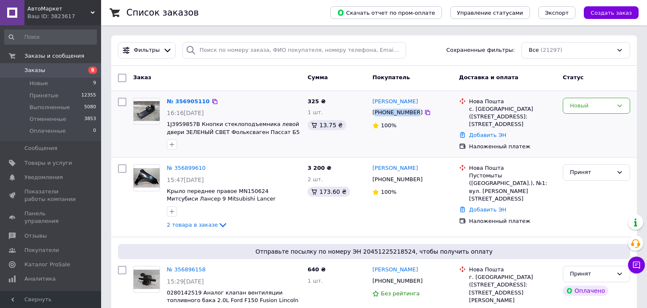
click at [397, 113] on div "+380974064450" at bounding box center [397, 112] width 53 height 11
copy div "380974064450"
drag, startPoint x: 43, startPoint y: 61, endPoint x: 122, endPoint y: 88, distance: 83.7
click at [43, 61] on link "Заказы и сообщения" at bounding box center [50, 56] width 101 height 14
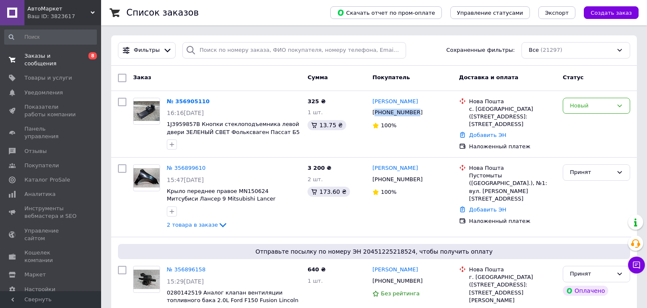
click at [40, 57] on span "Заказы и сообщения" at bounding box center [50, 59] width 53 height 15
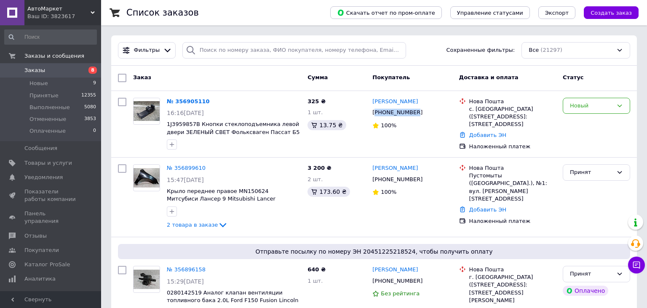
click at [41, 71] on span "Заказы" at bounding box center [34, 71] width 21 height 8
click at [45, 66] on link "Заказы 8" at bounding box center [50, 70] width 101 height 14
click at [45, 67] on link "Заказы 8" at bounding box center [50, 70] width 101 height 14
click at [46, 84] on span "Новые" at bounding box center [38, 84] width 19 height 8
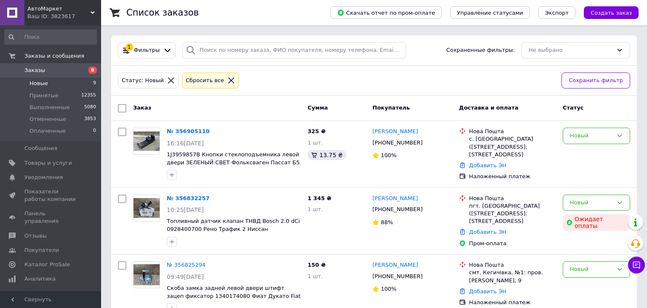
click at [45, 66] on link "Заказы 8" at bounding box center [50, 70] width 101 height 14
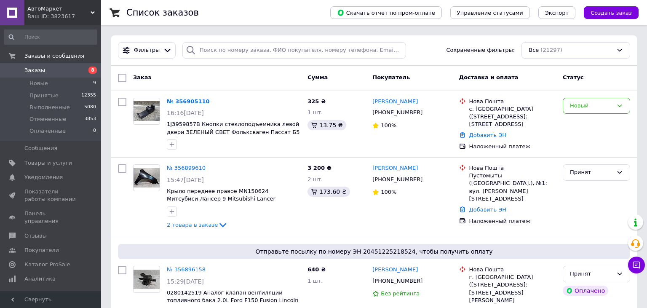
click at [44, 64] on link "Заказы 8" at bounding box center [50, 70] width 101 height 14
click at [36, 86] on span "Новые" at bounding box center [38, 84] width 19 height 8
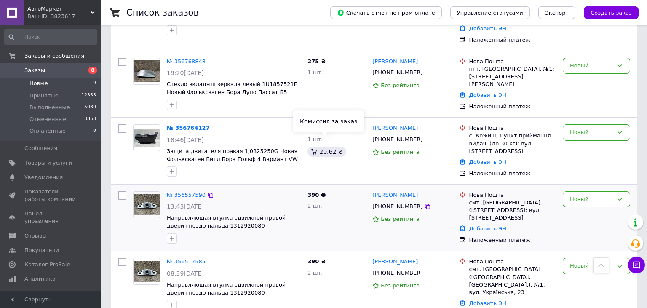
scroll to position [443, 0]
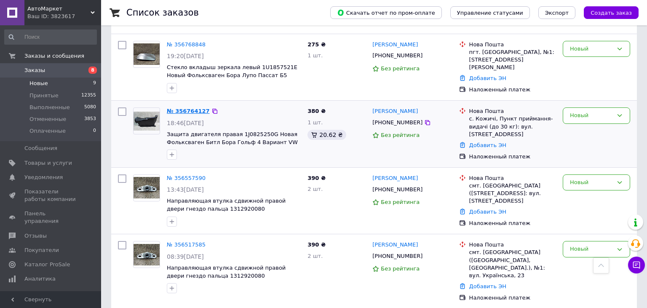
click at [194, 108] on link "№ 356764127" at bounding box center [188, 111] width 43 height 6
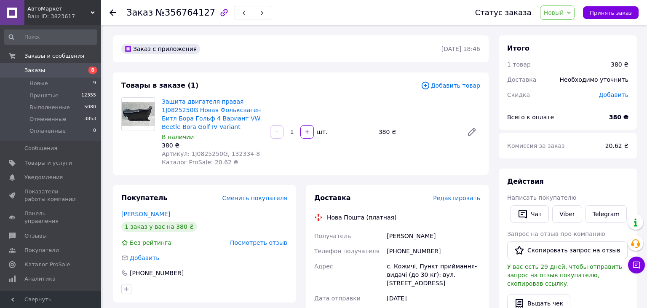
click at [458, 84] on span "Добавить товар" at bounding box center [450, 85] width 59 height 9
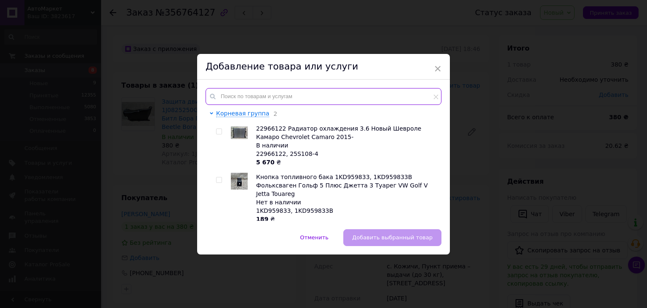
paste input "1J0853666EB41"
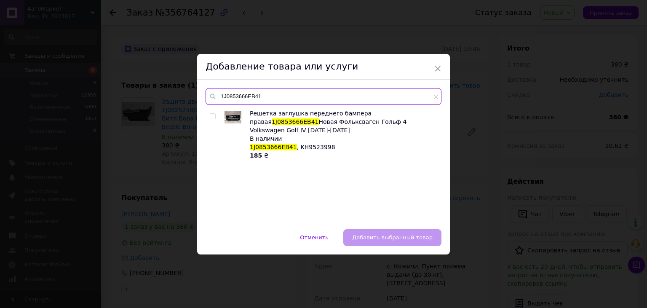
type input "1J0853666EB41"
click at [211, 117] on input "checkbox" at bounding box center [212, 116] width 5 height 5
checkbox input "true"
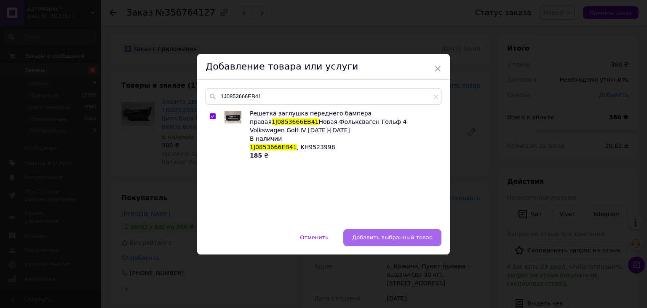
click at [409, 240] on span "Добавить выбранный товар" at bounding box center [392, 237] width 80 height 6
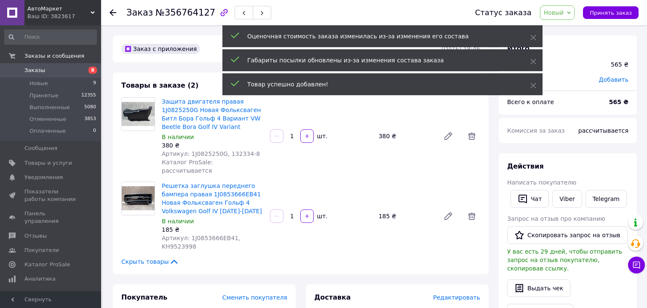
click at [35, 69] on span "Заказы" at bounding box center [34, 71] width 21 height 8
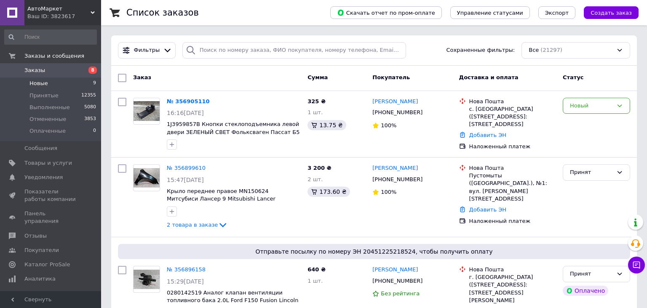
click at [45, 82] on span "Новые" at bounding box center [38, 84] width 19 height 8
click at [38, 87] on span "Новые" at bounding box center [38, 84] width 19 height 8
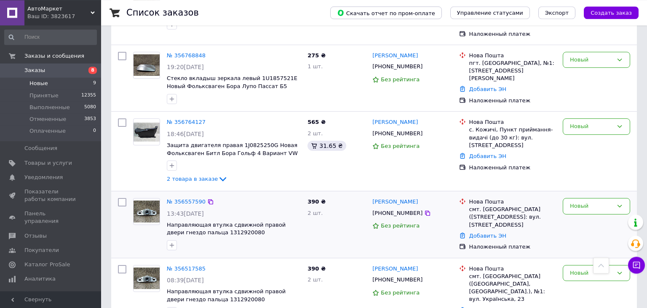
scroll to position [456, 0]
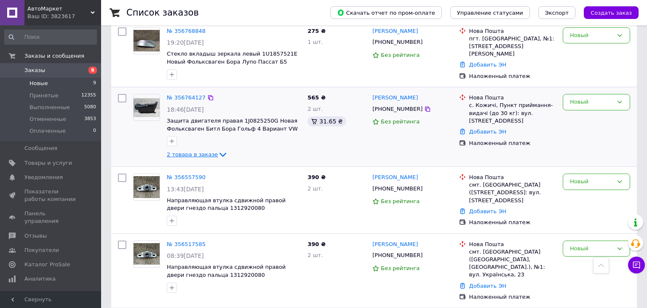
click at [192, 151] on span "2 товара в заказе" at bounding box center [192, 154] width 51 height 6
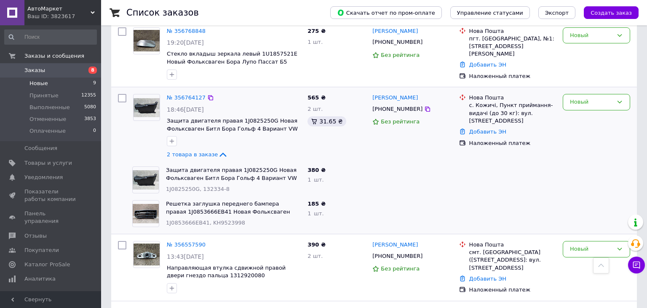
click at [501, 101] on div "с. Кожичі, Пункт приймання-видачі (до 30 кг): вул. Заставна, 1" at bounding box center [512, 112] width 87 height 23
click at [392, 104] on div "+380673022277" at bounding box center [397, 109] width 53 height 11
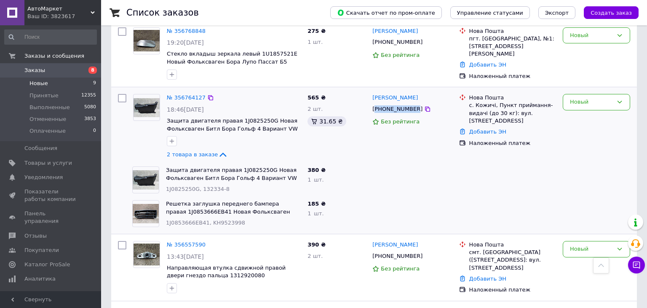
copy div "380673022277"
drag, startPoint x: 407, startPoint y: 91, endPoint x: 376, endPoint y: 87, distance: 31.0
click at [372, 93] on div "Олег Підгорний" at bounding box center [411, 98] width 81 height 10
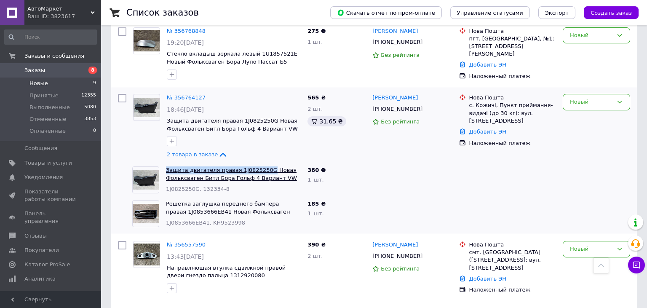
drag, startPoint x: 164, startPoint y: 157, endPoint x: 253, endPoint y: 161, distance: 88.5
click at [259, 163] on div "Защита двигателя правая 1J0825250G Новая Фольксваген Битл Бора Гольф 4 Вариант …" at bounding box center [233, 180] width 141 height 34
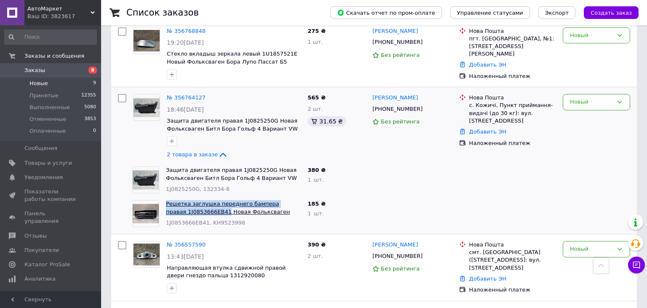
drag, startPoint x: 166, startPoint y: 193, endPoint x: 200, endPoint y: 202, distance: 34.9
click at [203, 203] on div "Решетка заглушка переднего бампера правая 1J0853666EB41 Новая Фольксваген Гольф…" at bounding box center [233, 214] width 141 height 34
click at [590, 98] on div "Новый" at bounding box center [591, 102] width 43 height 9
click at [585, 112] on li "Принят" at bounding box center [596, 120] width 67 height 16
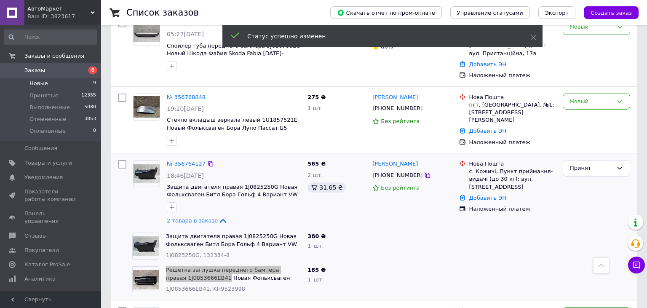
scroll to position [522, 0]
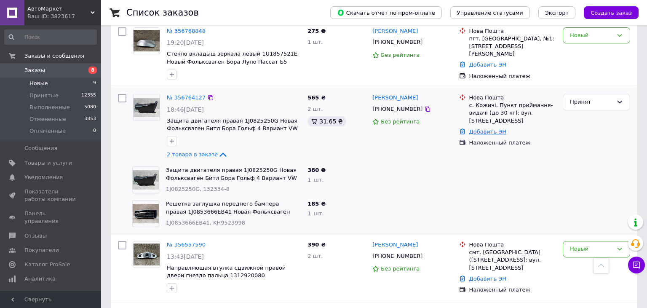
click at [488, 128] on link "Добавить ЭН" at bounding box center [487, 131] width 37 height 6
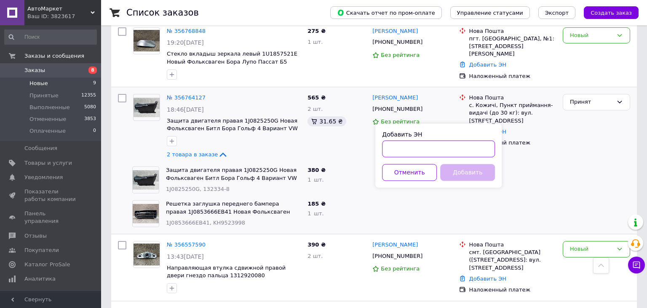
paste input "20451225252726"
type input "20451225252726"
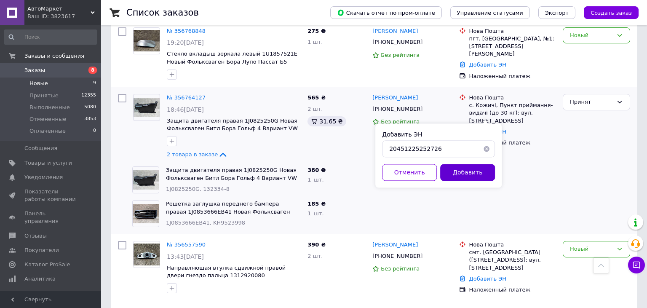
click at [463, 173] on button "Добавить" at bounding box center [467, 172] width 55 height 17
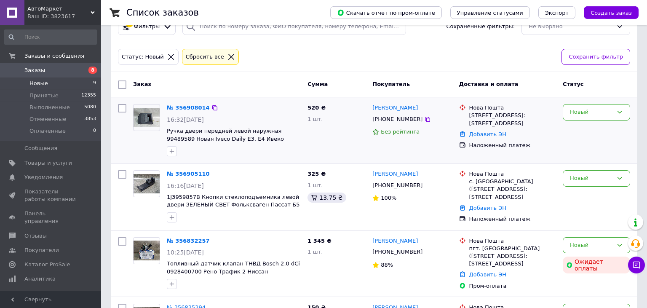
scroll to position [44, 0]
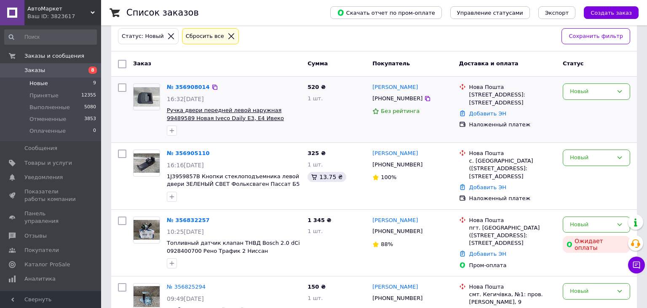
drag, startPoint x: 267, startPoint y: 103, endPoint x: 289, endPoint y: 108, distance: 22.5
click at [289, 108] on div "№ 356908014 16:32, 12.08.2025 Ручка двери передней левой наружная 99489589 Нова…" at bounding box center [233, 109] width 141 height 59
drag, startPoint x: 257, startPoint y: 94, endPoint x: 267, endPoint y: 98, distance: 10.9
click at [259, 95] on div "16:32, 12.08.2025" at bounding box center [234, 99] width 134 height 8
drag, startPoint x: 267, startPoint y: 105, endPoint x: 291, endPoint y: 109, distance: 23.5
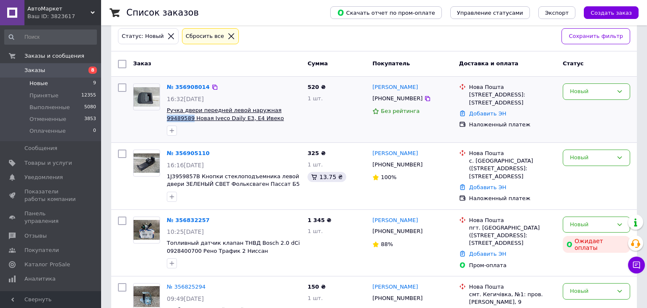
click at [291, 109] on div "№ 356908014 16:32, 12.08.2025 Ручка двери передней левой наружная 99489589 Нова…" at bounding box center [233, 109] width 141 height 59
click at [496, 97] on div "Тернополь, №23: ул. Полесская, 4" at bounding box center [512, 98] width 87 height 15
drag, startPoint x: 166, startPoint y: 105, endPoint x: 291, endPoint y: 109, distance: 125.1
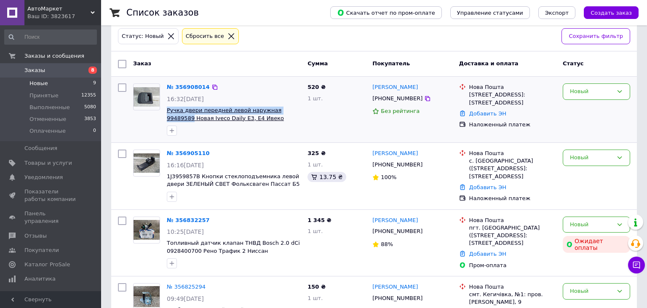
click at [291, 109] on div "№ 356908014 16:32, 12.08.2025 Ручка двери передней левой наружная 99489589 Нова…" at bounding box center [233, 109] width 141 height 59
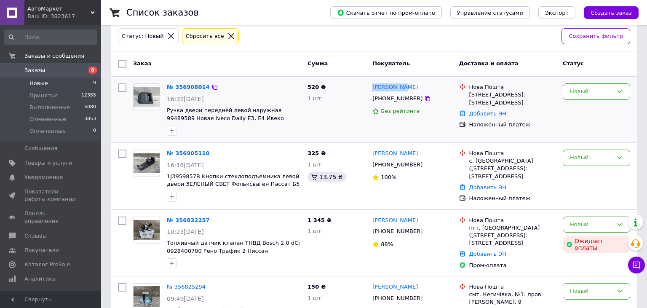
drag, startPoint x: 397, startPoint y: 86, endPoint x: 378, endPoint y: 87, distance: 19.0
click at [370, 87] on div "Іван Палюх +380678088484 Без рейтинга" at bounding box center [412, 109] width 86 height 59
click at [398, 97] on div "+380678088484" at bounding box center [397, 98] width 53 height 11
click at [592, 87] on div "Новый" at bounding box center [591, 91] width 43 height 9
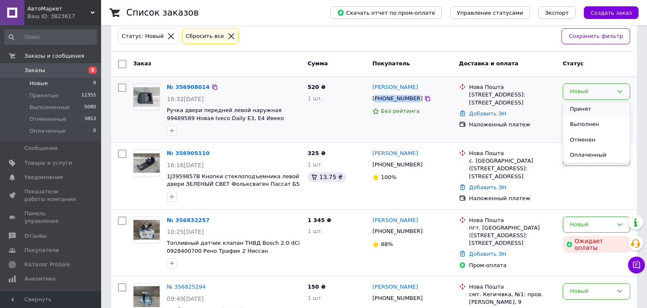
click at [589, 106] on li "Принят" at bounding box center [596, 109] width 67 height 16
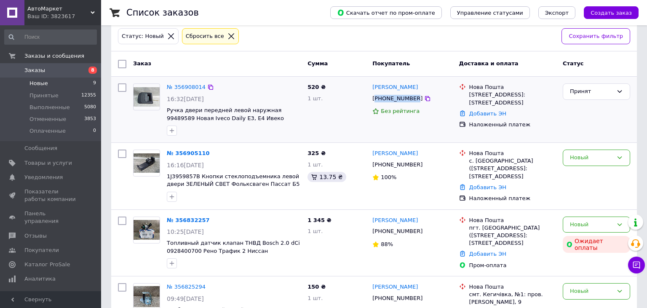
click at [43, 67] on span "Заказы" at bounding box center [50, 71] width 53 height 8
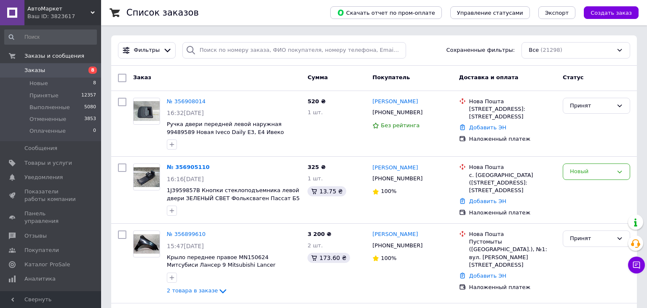
click at [39, 68] on span "Заказы" at bounding box center [34, 71] width 21 height 8
click at [33, 70] on span "Заказы" at bounding box center [34, 71] width 21 height 8
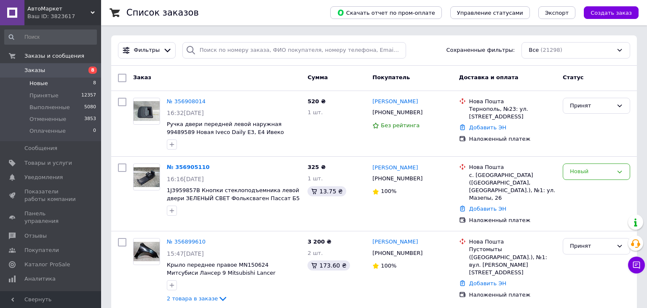
click at [43, 82] on span "Новые" at bounding box center [38, 84] width 19 height 8
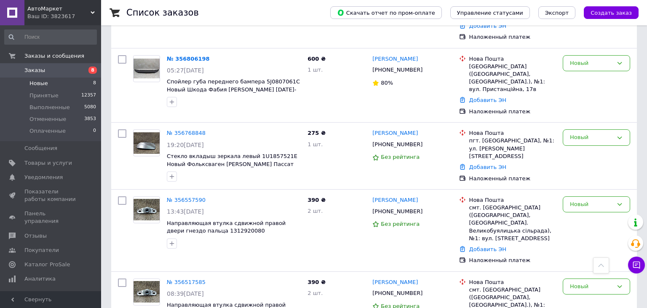
scroll to position [21, 0]
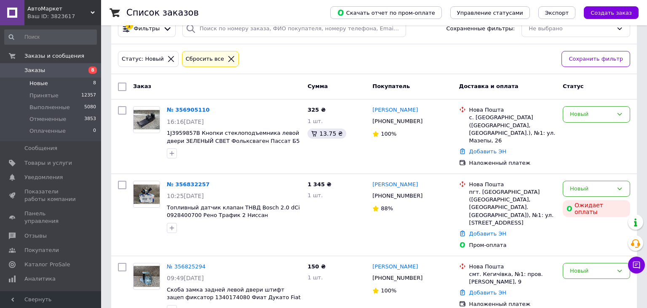
click at [44, 72] on span "Заказы" at bounding box center [50, 71] width 53 height 8
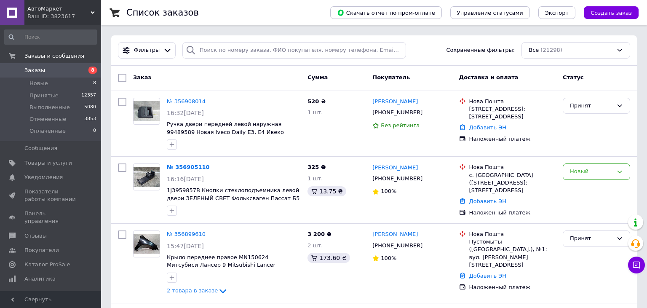
click at [48, 67] on span "Заказы" at bounding box center [50, 71] width 53 height 8
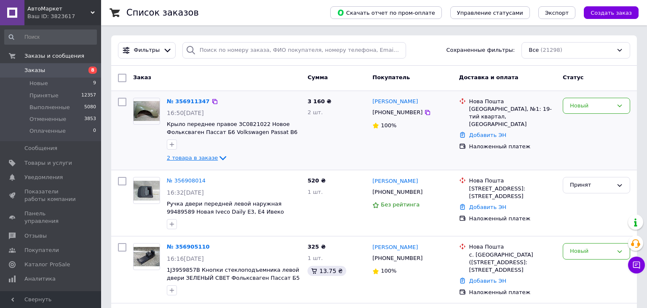
click at [204, 160] on span "2 товара в заказе" at bounding box center [192, 158] width 51 height 6
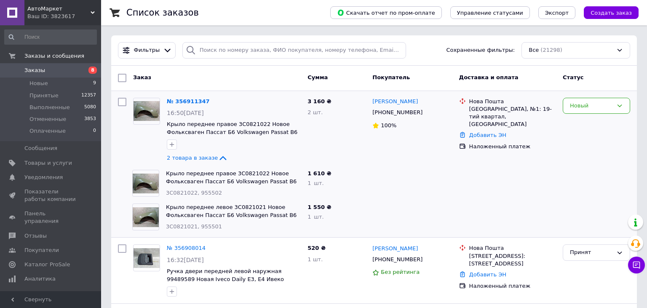
click at [201, 192] on span "3C0821022, 955502" at bounding box center [194, 192] width 56 height 6
copy span "955502"
click at [202, 225] on span "3C0821021, 955501" at bounding box center [194, 226] width 56 height 6
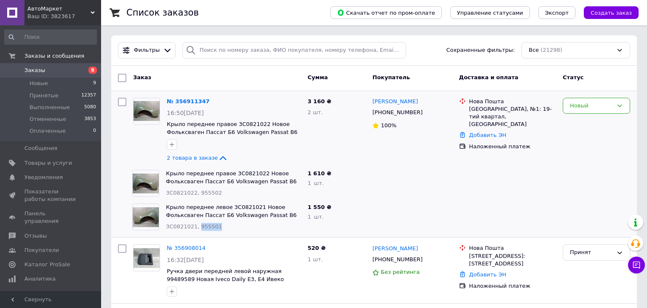
copy span "955501"
click at [203, 191] on span "3C0821022, 955502" at bounding box center [194, 192] width 56 height 6
copy span "955502"
click at [394, 100] on link "Олексій Огай" at bounding box center [394, 102] width 45 height 8
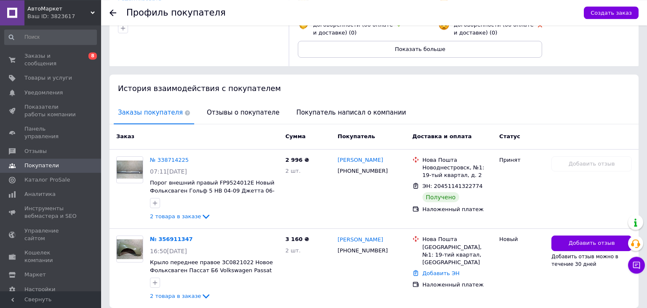
scroll to position [142, 0]
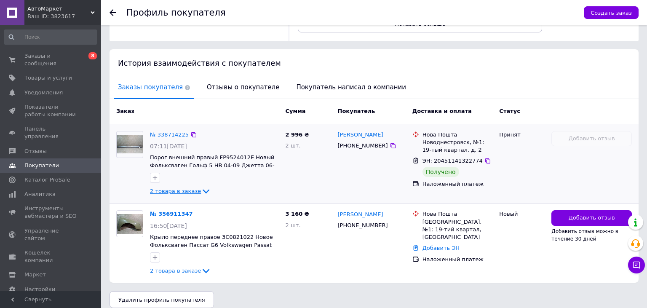
click at [184, 188] on span "2 товара в заказе" at bounding box center [175, 191] width 51 height 6
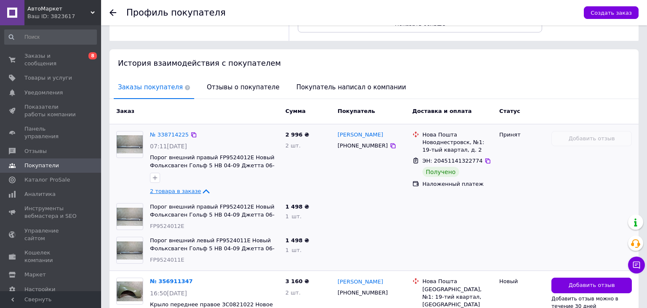
click at [184, 188] on span "2 товара в заказе" at bounding box center [175, 191] width 51 height 6
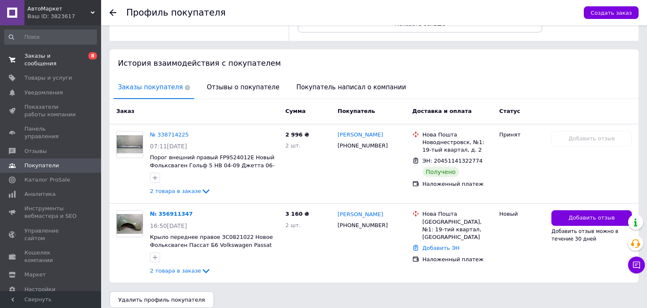
click at [50, 61] on link "Заказы и сообщения 0 8" at bounding box center [50, 60] width 101 height 22
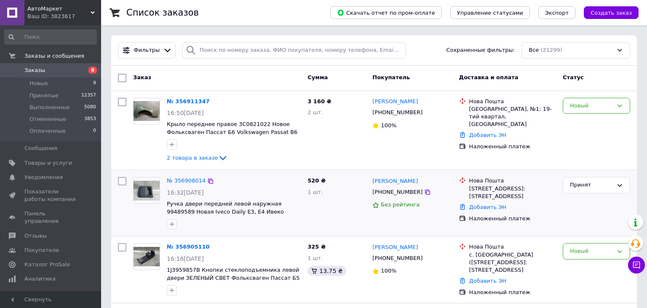
click at [348, 194] on div "1 шт." at bounding box center [336, 192] width 58 height 8
drag, startPoint x: 210, startPoint y: 157, endPoint x: 254, endPoint y: 156, distance: 44.6
click at [210, 157] on span "2 товара в заказе" at bounding box center [192, 158] width 51 height 6
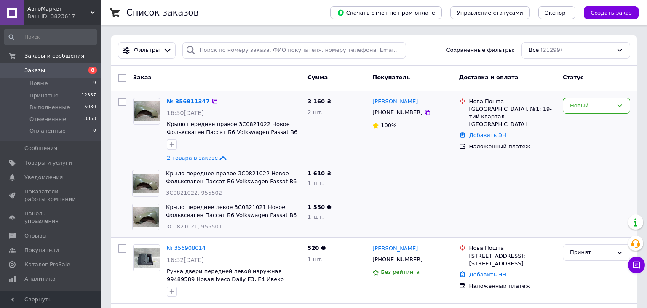
click at [402, 114] on div "+380677290845" at bounding box center [397, 112] width 53 height 11
copy div "380677290845"
click at [349, 123] on div "3 160 ₴ 2 шт." at bounding box center [336, 130] width 65 height 72
click at [394, 111] on div "+380677290845" at bounding box center [397, 112] width 53 height 11
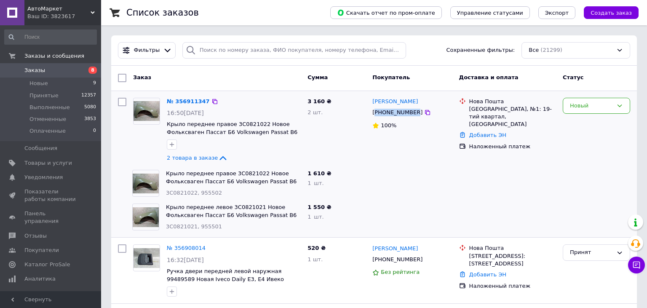
click at [394, 111] on div "+380677290845" at bounding box center [397, 112] width 53 height 11
copy div "380677290845"
click at [405, 142] on div "Олексій Огай +380677290845 100%" at bounding box center [412, 130] width 86 height 72
click at [403, 112] on div "+380677290845" at bounding box center [397, 112] width 53 height 11
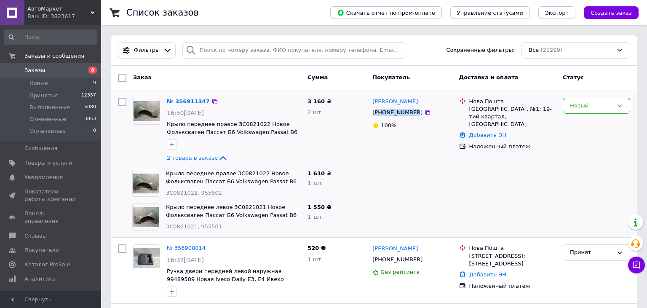
copy div "380677290845"
click at [387, 115] on div "+380677290845" at bounding box center [397, 112] width 53 height 11
copy div "380677290845"
click at [50, 67] on span "Заказы" at bounding box center [50, 71] width 53 height 8
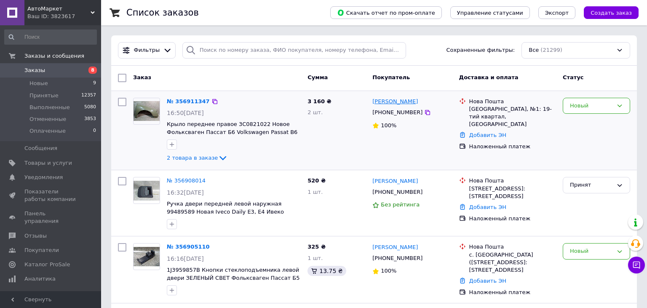
click at [402, 104] on link "Олексій Огай" at bounding box center [394, 102] width 45 height 8
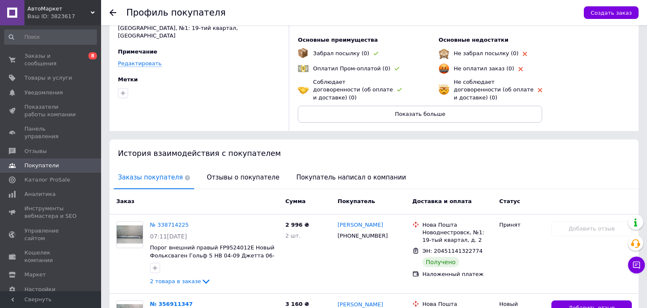
scroll to position [142, 0]
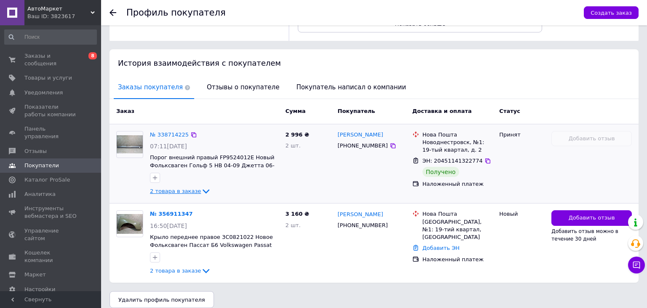
click at [186, 188] on span "2 товара в заказе" at bounding box center [175, 191] width 51 height 6
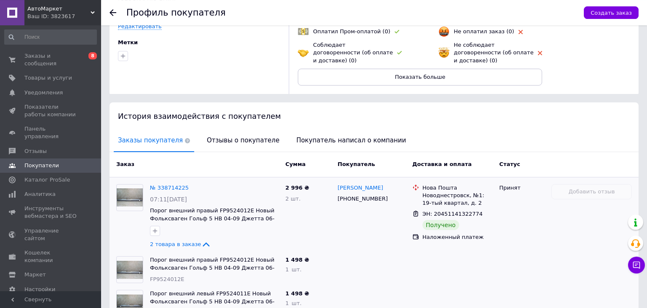
scroll to position [165, 0]
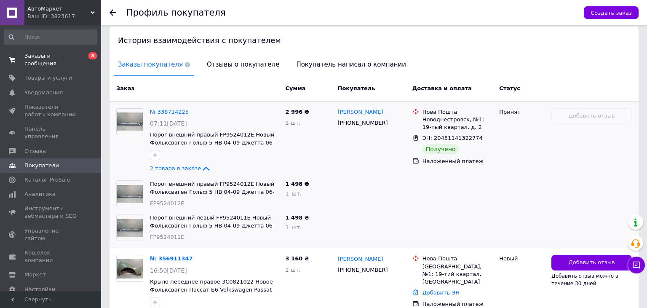
click at [50, 54] on span "Заказы и сообщения" at bounding box center [50, 59] width 53 height 15
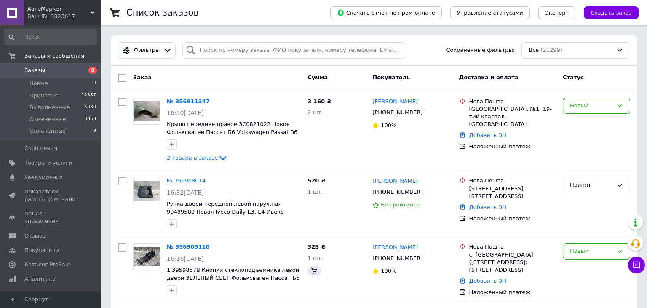
click at [44, 65] on link "Заказы 8" at bounding box center [50, 70] width 101 height 14
click at [199, 157] on span "2 товара в заказе" at bounding box center [192, 158] width 51 height 6
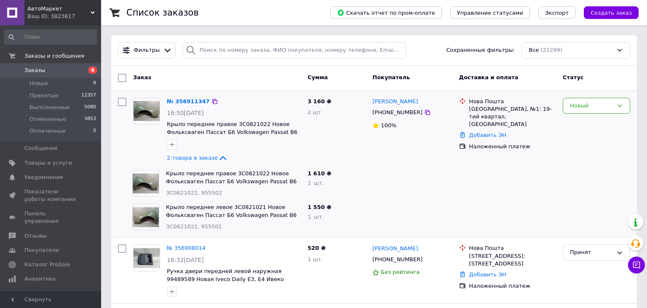
click at [389, 109] on div "+380677290845" at bounding box center [397, 112] width 53 height 11
click at [398, 112] on div "+380677290845" at bounding box center [397, 112] width 53 height 11
click at [45, 67] on span "Заказы" at bounding box center [50, 71] width 53 height 8
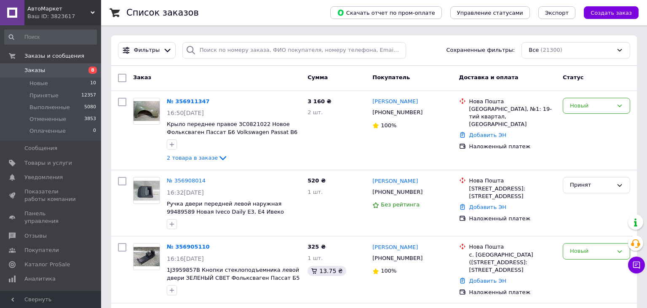
click at [45, 66] on link "Заказы 8" at bounding box center [50, 70] width 101 height 14
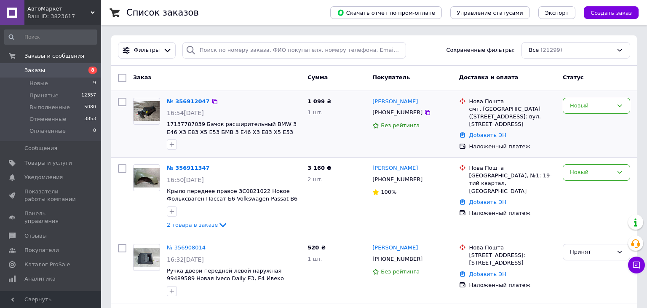
click at [501, 112] on div "смт. Чорнобай (Черкаська обл.), №1: вул. Черкаська, 18" at bounding box center [512, 116] width 87 height 23
drag, startPoint x: 414, startPoint y: 104, endPoint x: 372, endPoint y: 104, distance: 42.5
click at [372, 104] on div "Артем Абінякін" at bounding box center [411, 102] width 81 height 10
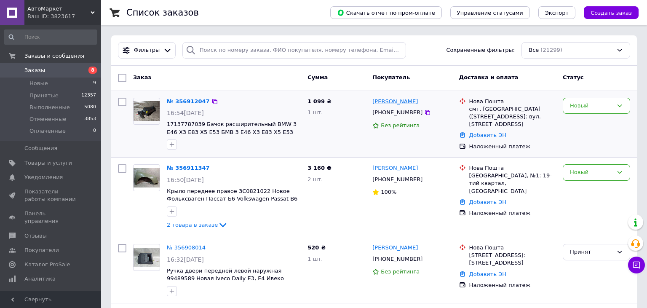
copy link "Артем Абінякін"
click at [393, 117] on div "[PHONE_NUMBER]" at bounding box center [397, 112] width 53 height 11
copy div "380500814142"
drag, startPoint x: 165, startPoint y: 121, endPoint x: 260, endPoint y: 124, distance: 94.8
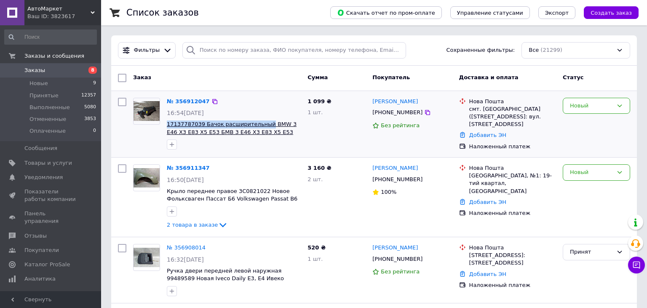
click at [260, 124] on div "№ 356912047 16:54, 12.08.2025 17137787039 Бачок расширительный BMW 3 E46 X3 E83…" at bounding box center [233, 123] width 141 height 59
copy span "17137787039 Бачок расширительный"
click at [589, 103] on div "Новый" at bounding box center [591, 105] width 43 height 9
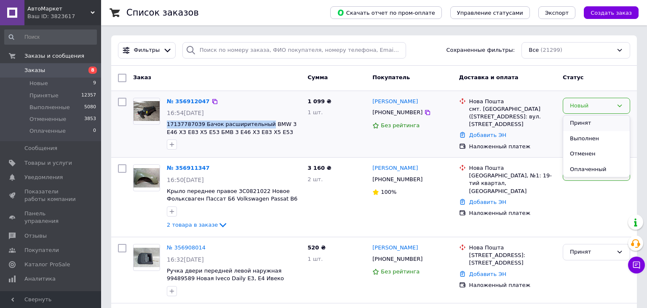
click at [585, 120] on li "Принят" at bounding box center [596, 123] width 67 height 16
click at [43, 66] on link "Заказы 8" at bounding box center [50, 70] width 101 height 14
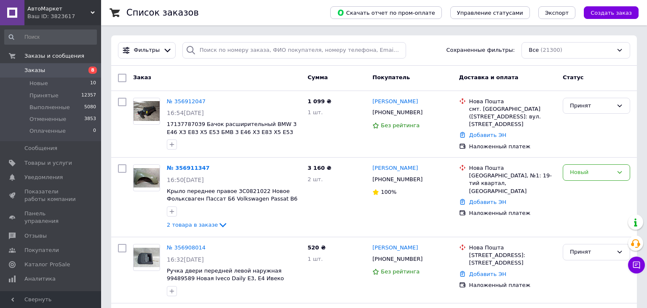
click at [41, 66] on link "Заказы 8" at bounding box center [50, 70] width 101 height 14
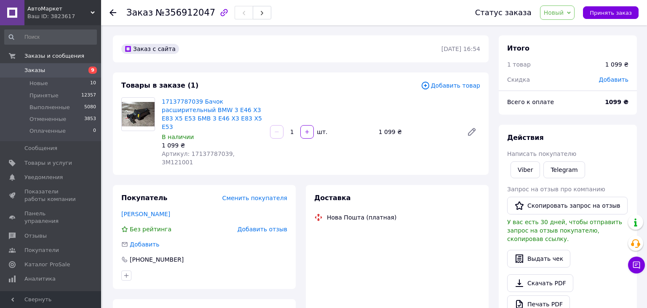
click at [235, 150] on span "Артикул: 17137787039, 3M121001" at bounding box center [198, 157] width 73 height 15
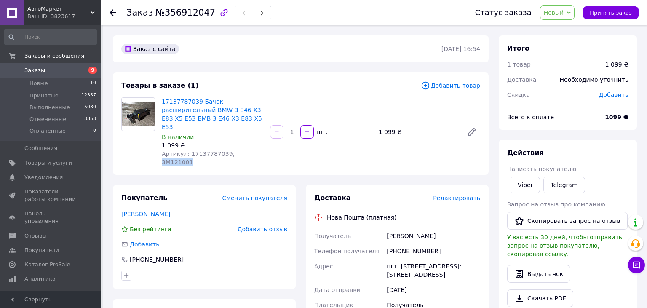
click at [235, 150] on span "Артикул: 17137787039, 3M121001" at bounding box center [198, 157] width 73 height 15
copy span "3M121001"
click at [216, 111] on link "17137787039 Бачок расширительный BMW 3 E46 X3 E83 X5 E53 БМВ 3 Е46 Х3 Е83 Х5 Е53" at bounding box center [212, 114] width 100 height 32
